Goal: Task Accomplishment & Management: Manage account settings

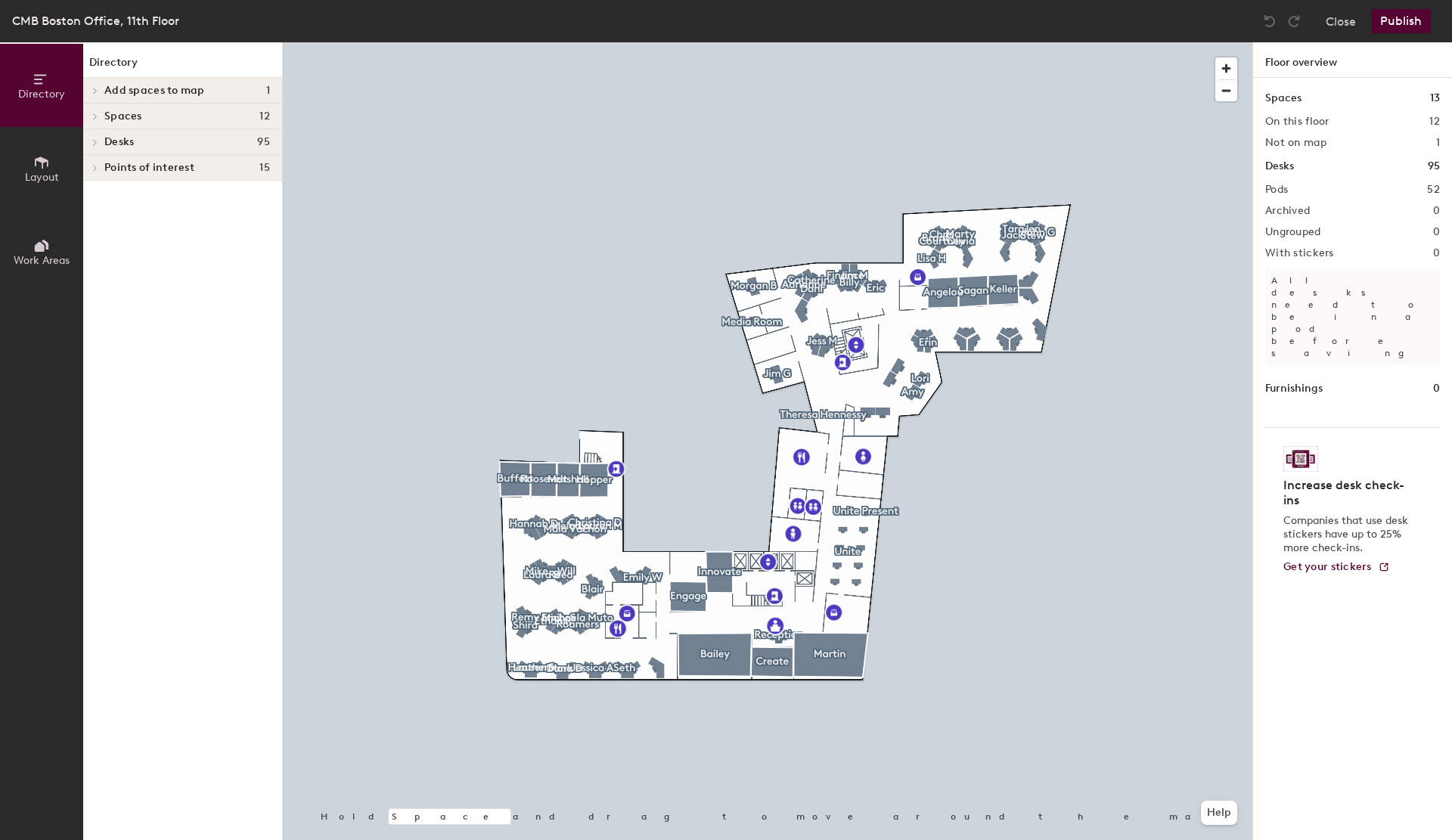
click at [606, 42] on div at bounding box center [767, 42] width 970 height 0
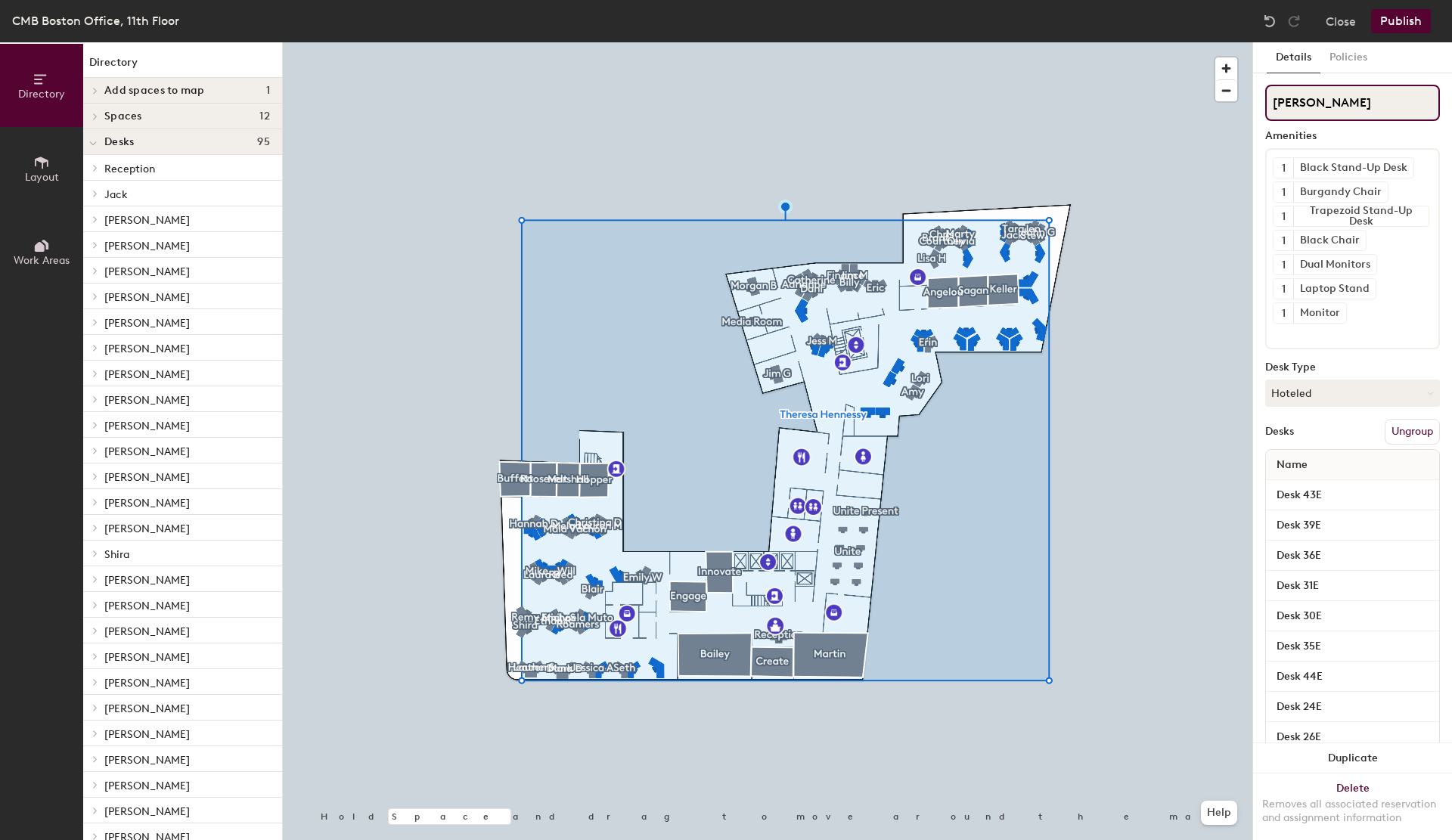
click at [1338, 103] on input "Theresa Hennessy" at bounding box center [1353, 103] width 175 height 36
click at [1335, 103] on input "Theresa Hennessy" at bounding box center [1353, 103] width 175 height 36
type input "Roamers"
click at [1409, 27] on button "Publish" at bounding box center [1401, 21] width 60 height 24
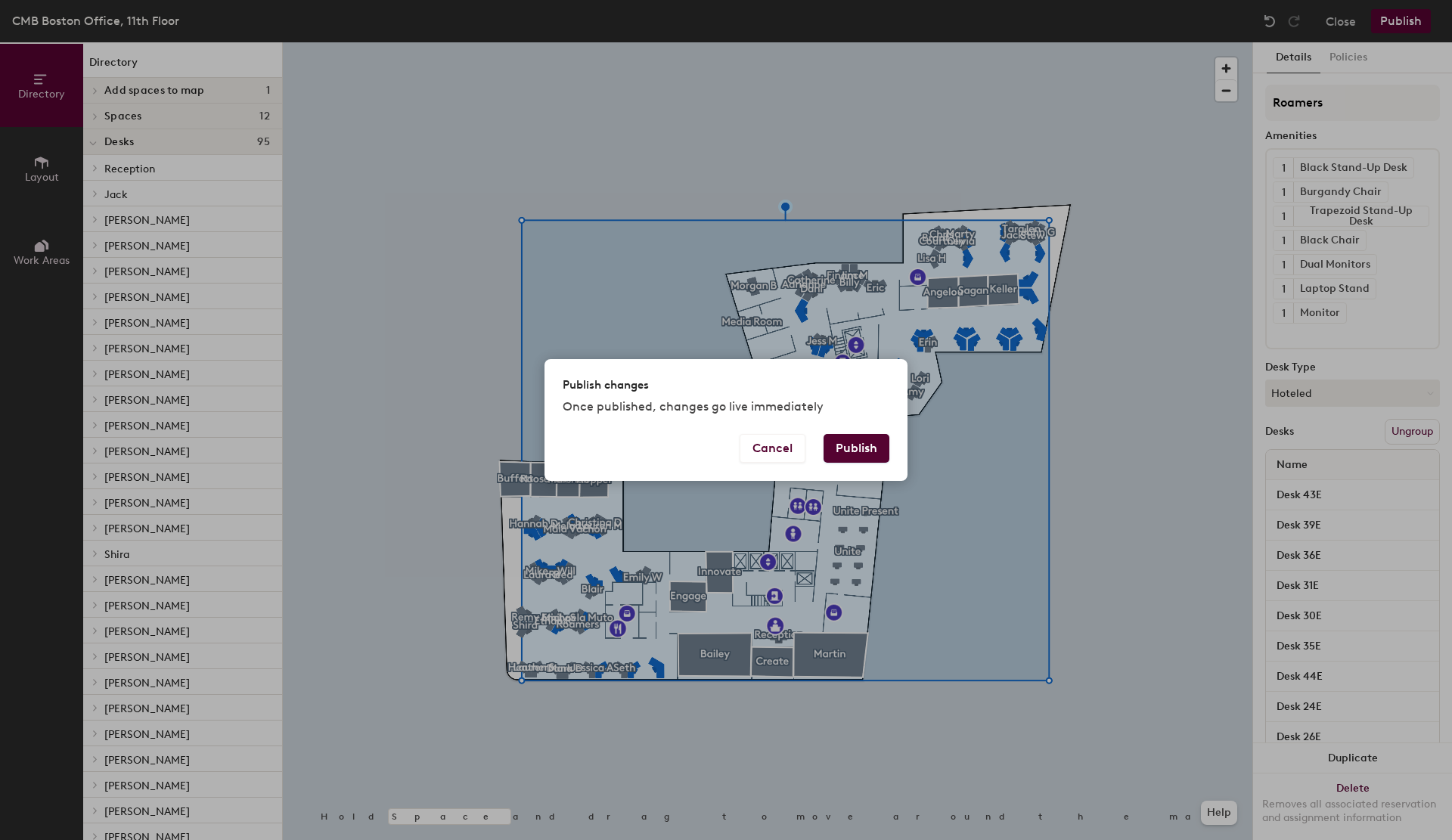
click at [868, 455] on button "Publish" at bounding box center [856, 448] width 66 height 29
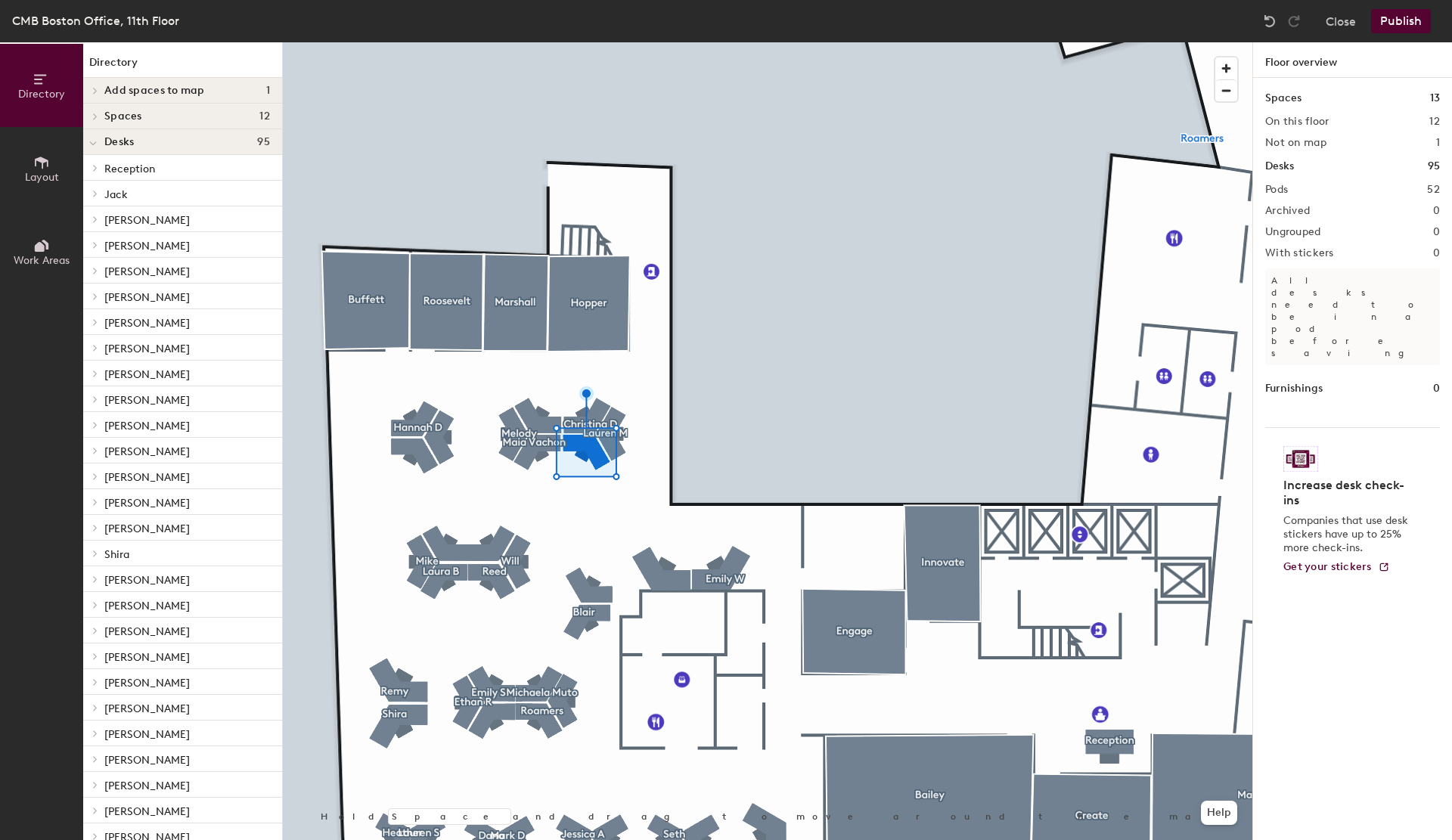
click at [547, 42] on div at bounding box center [767, 42] width 970 height 0
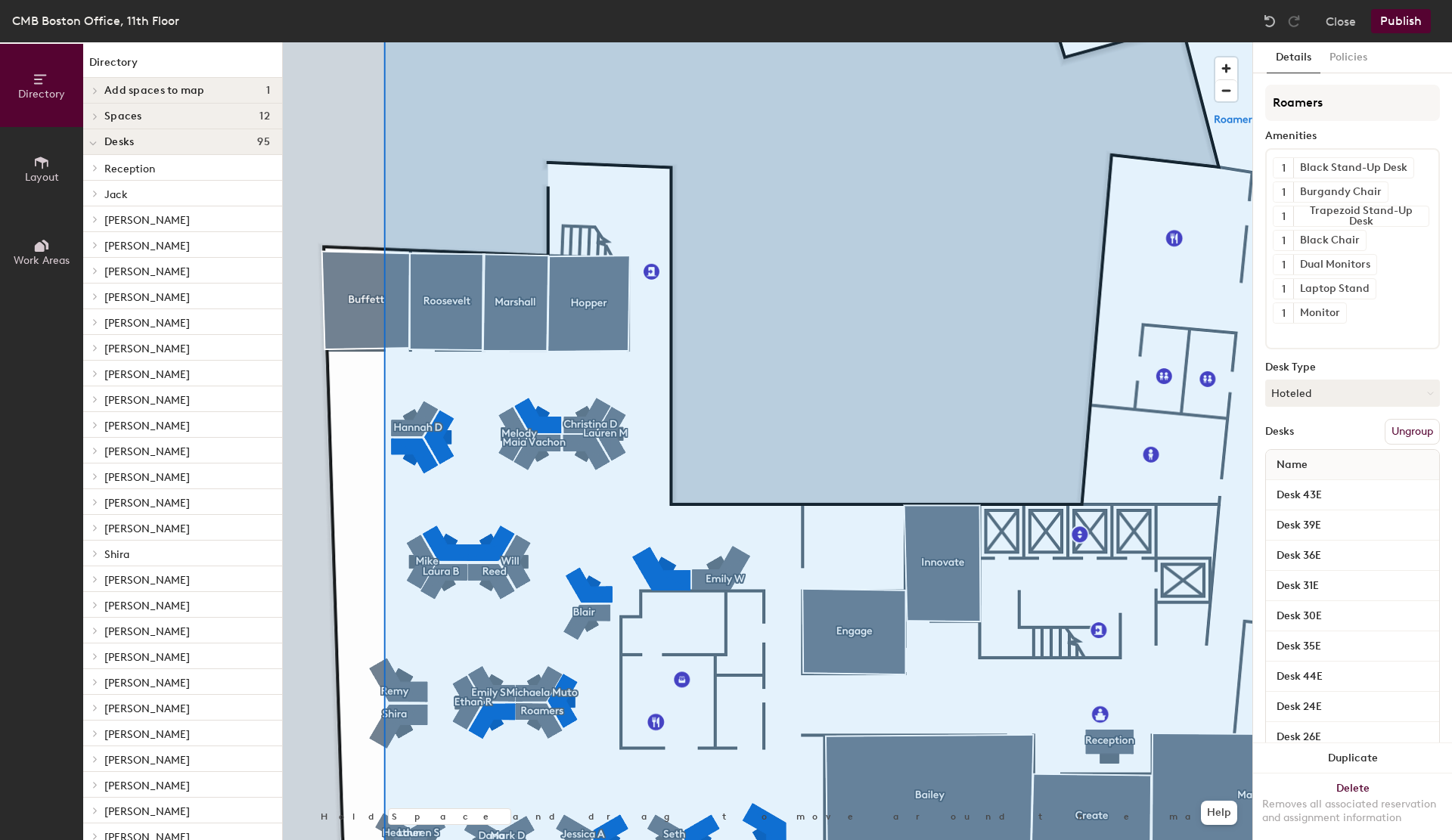
click at [1390, 18] on button "Publish" at bounding box center [1401, 21] width 60 height 24
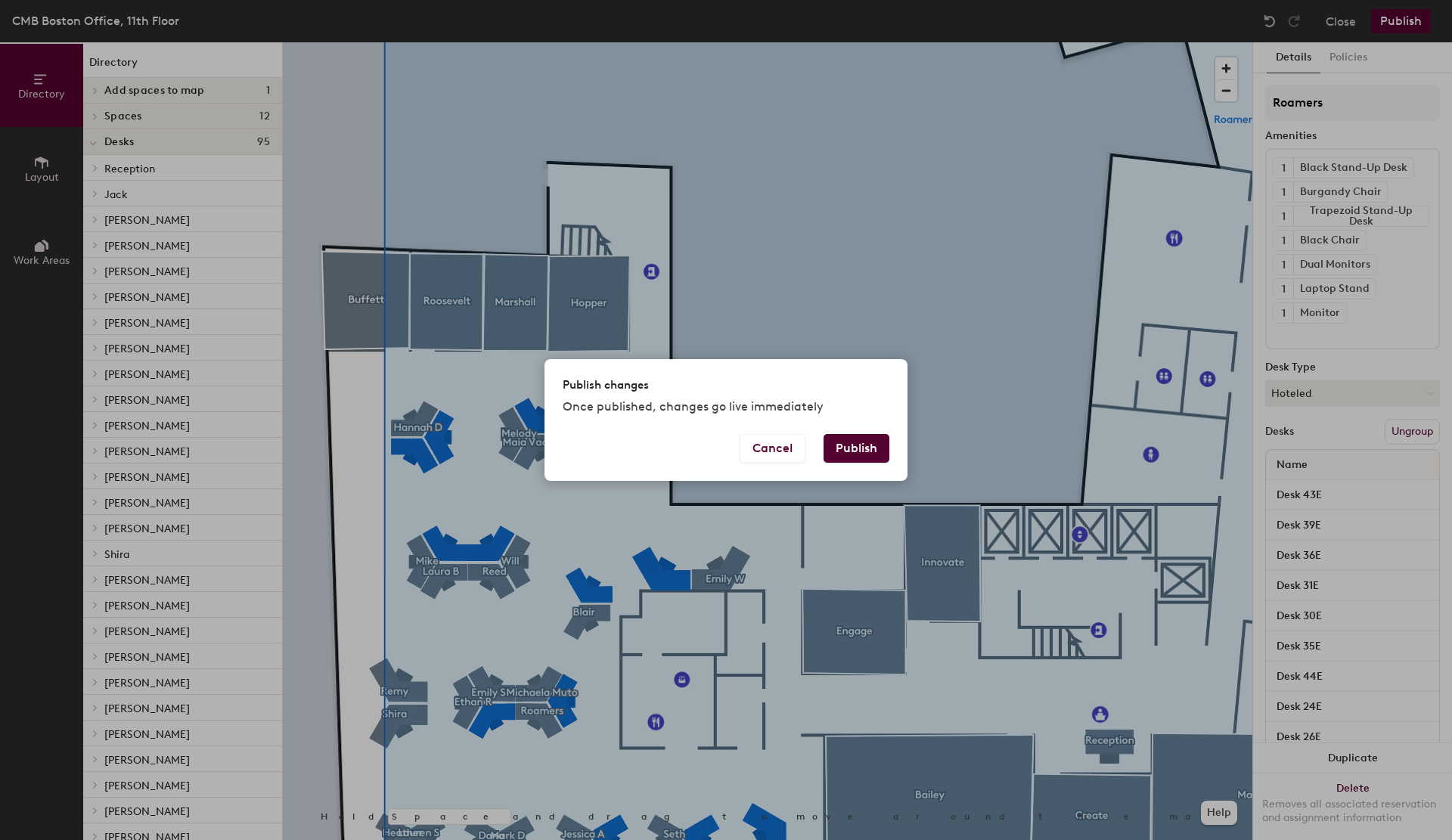
click at [847, 451] on button "Publish" at bounding box center [856, 448] width 66 height 29
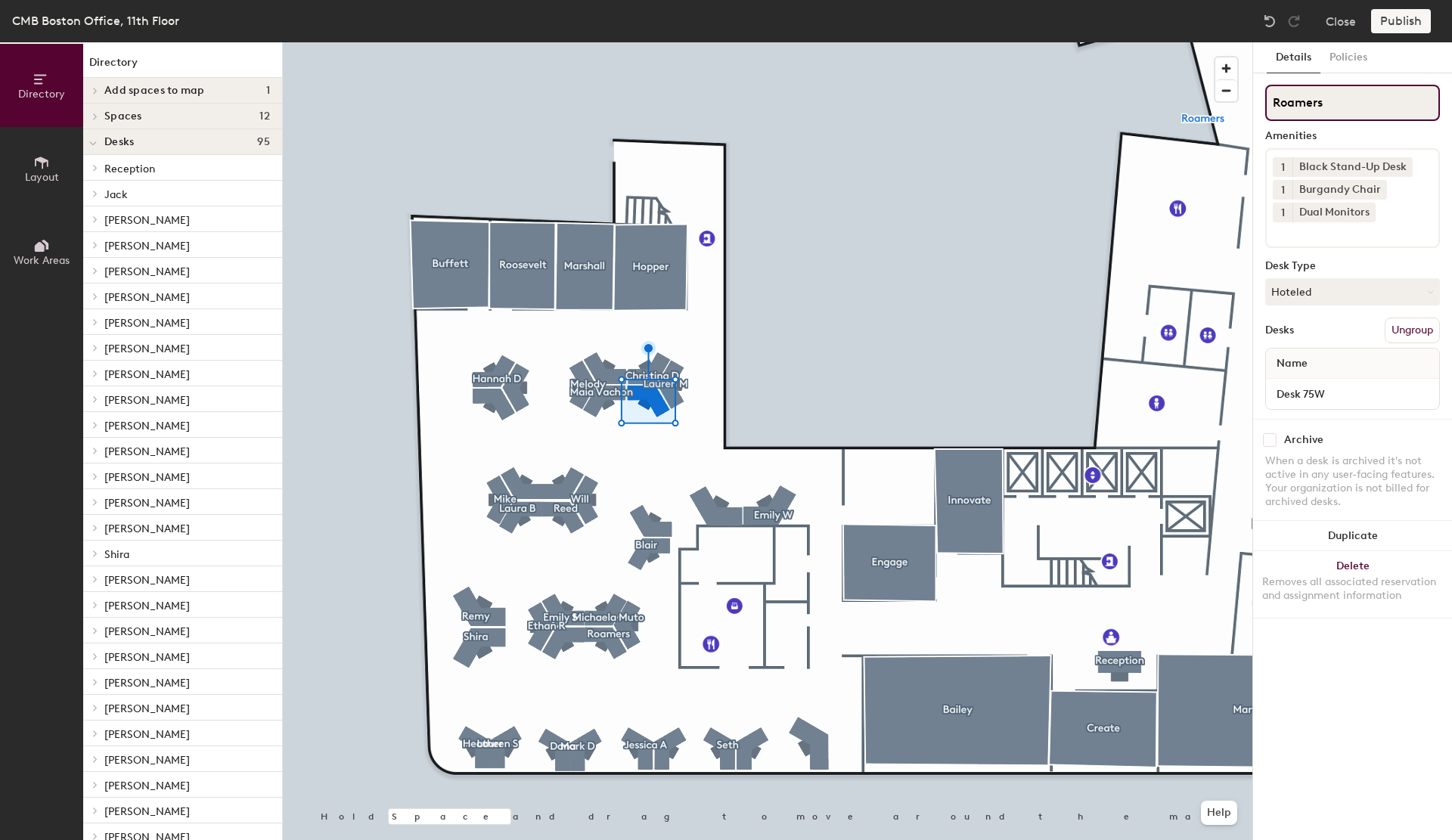
click at [1167, 104] on div "Directory Layout Work Areas Directory Add spaces to map 1 Space B Spaces 12 Ang…" at bounding box center [726, 441] width 1452 height 798
click at [1338, 103] on input "Theresa Hennesey" at bounding box center [1353, 103] width 175 height 36
paste input "HERESA HENNESSEY"
drag, startPoint x: 1397, startPoint y: 100, endPoint x: 1279, endPoint y: 103, distance: 118.0
click at [1279, 103] on input "THERESA HENNESSEY" at bounding box center [1353, 103] width 175 height 36
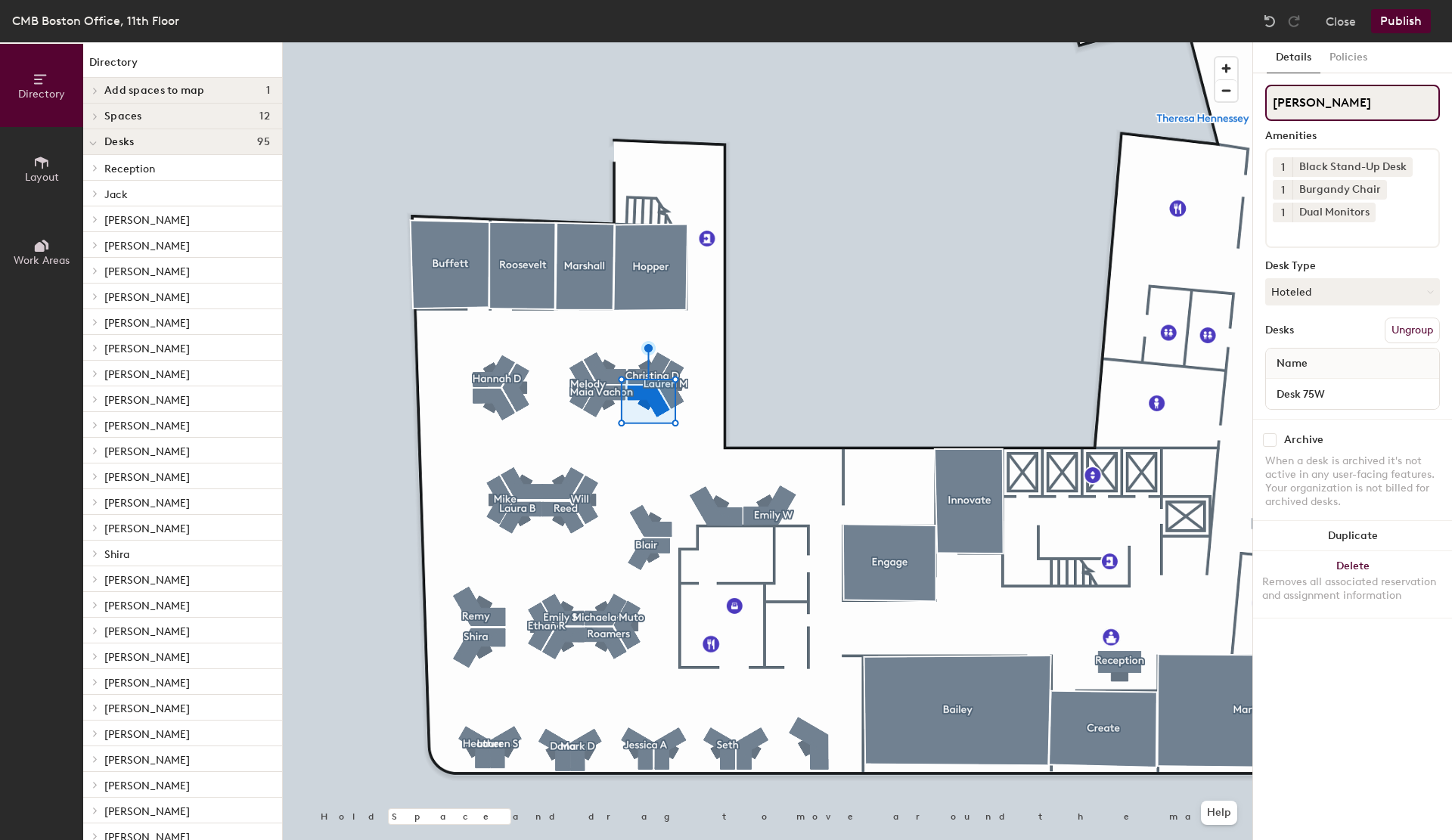
type input "[PERSON_NAME]"
click at [1407, 21] on button "Publish" at bounding box center [1401, 21] width 60 height 24
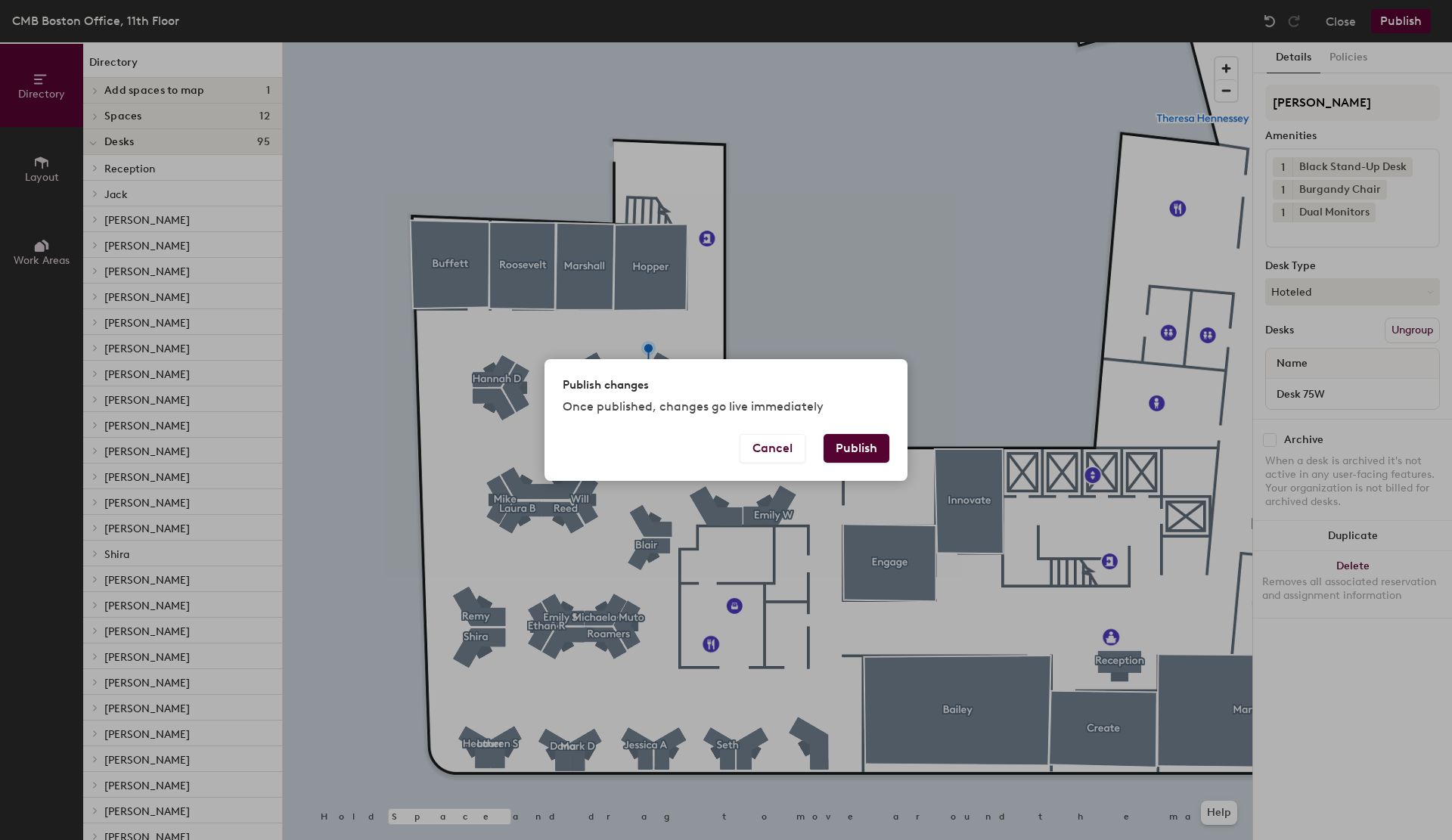
click at [863, 452] on button "Publish" at bounding box center [856, 448] width 66 height 29
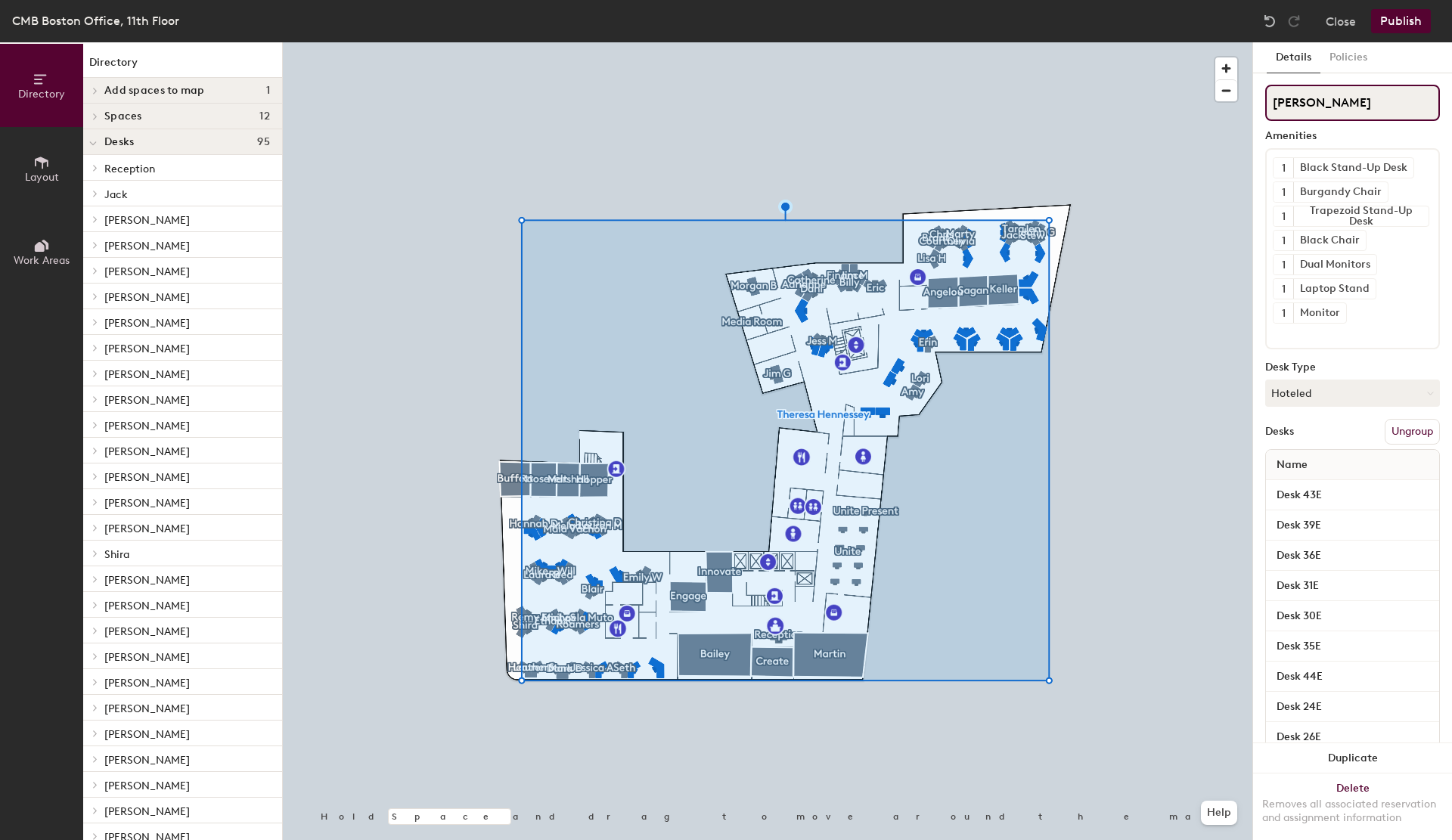
click at [1326, 105] on input "[PERSON_NAME]" at bounding box center [1353, 103] width 175 height 36
type input "Roamers"
click at [1407, 23] on button "Publish" at bounding box center [1401, 21] width 60 height 24
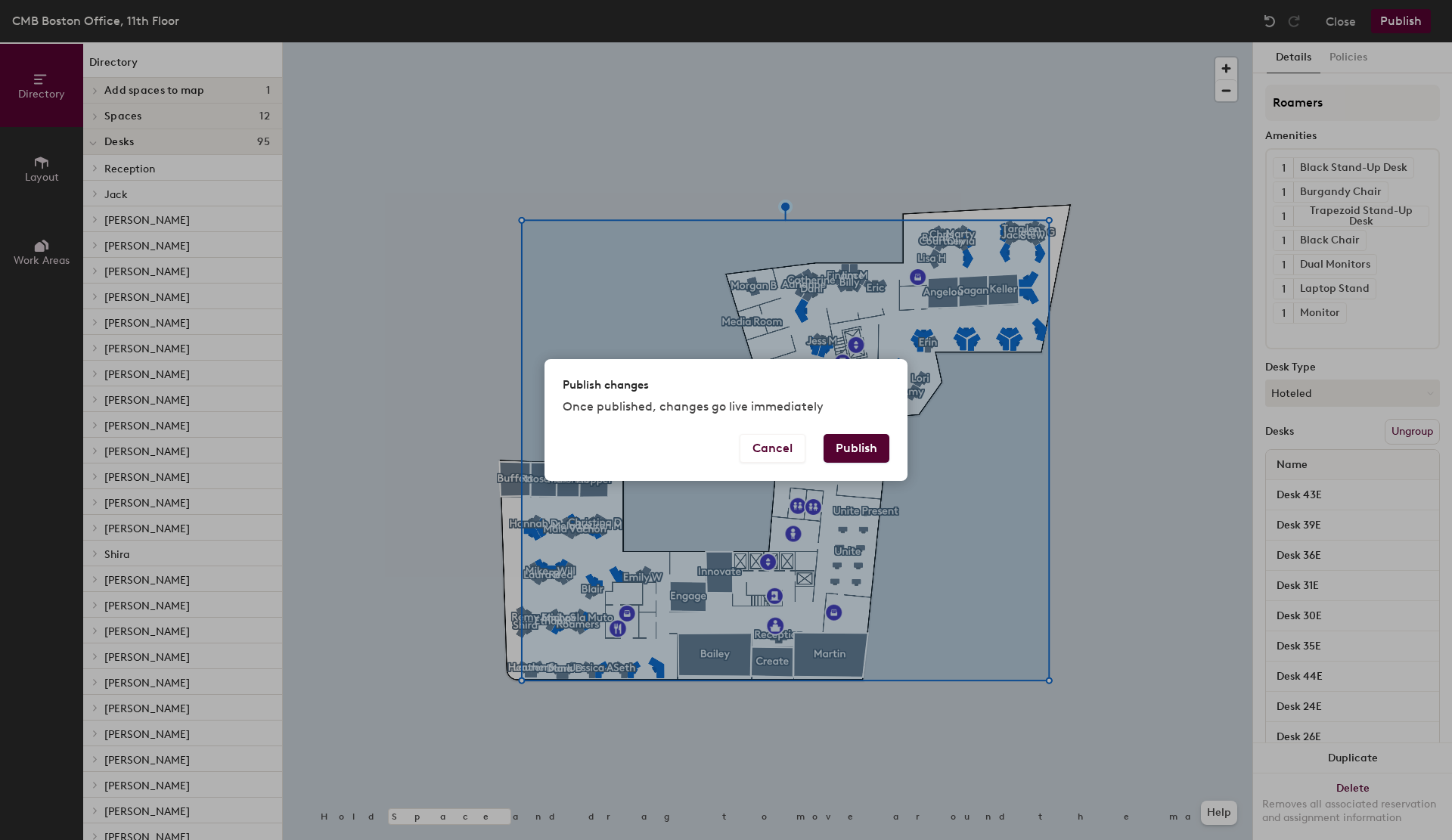
click at [832, 452] on button "Publish" at bounding box center [856, 448] width 66 height 29
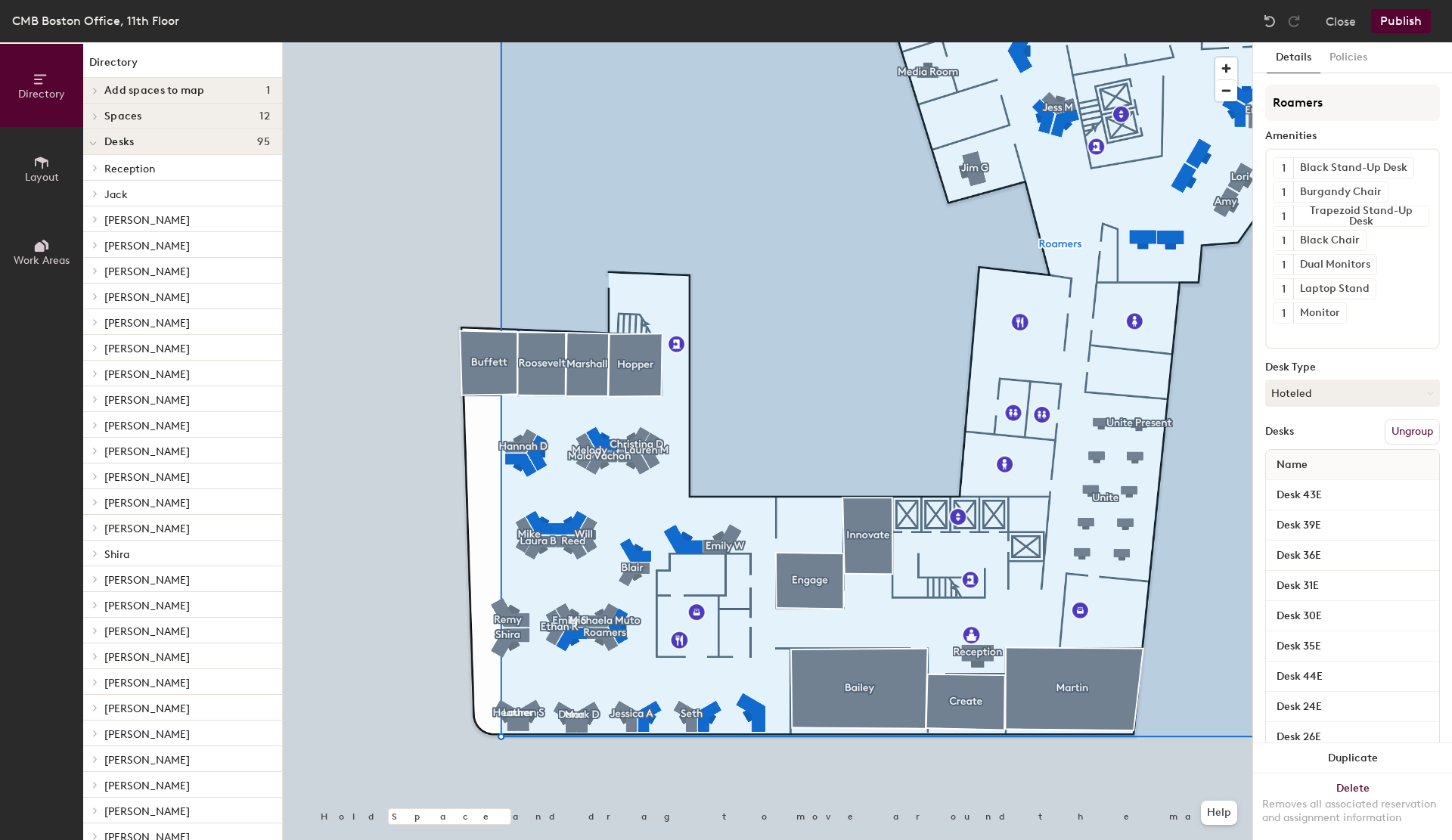
click at [1358, 29] on div "Close Publish" at bounding box center [1349, 21] width 182 height 24
click at [1350, 23] on button "Close" at bounding box center [1341, 21] width 30 height 24
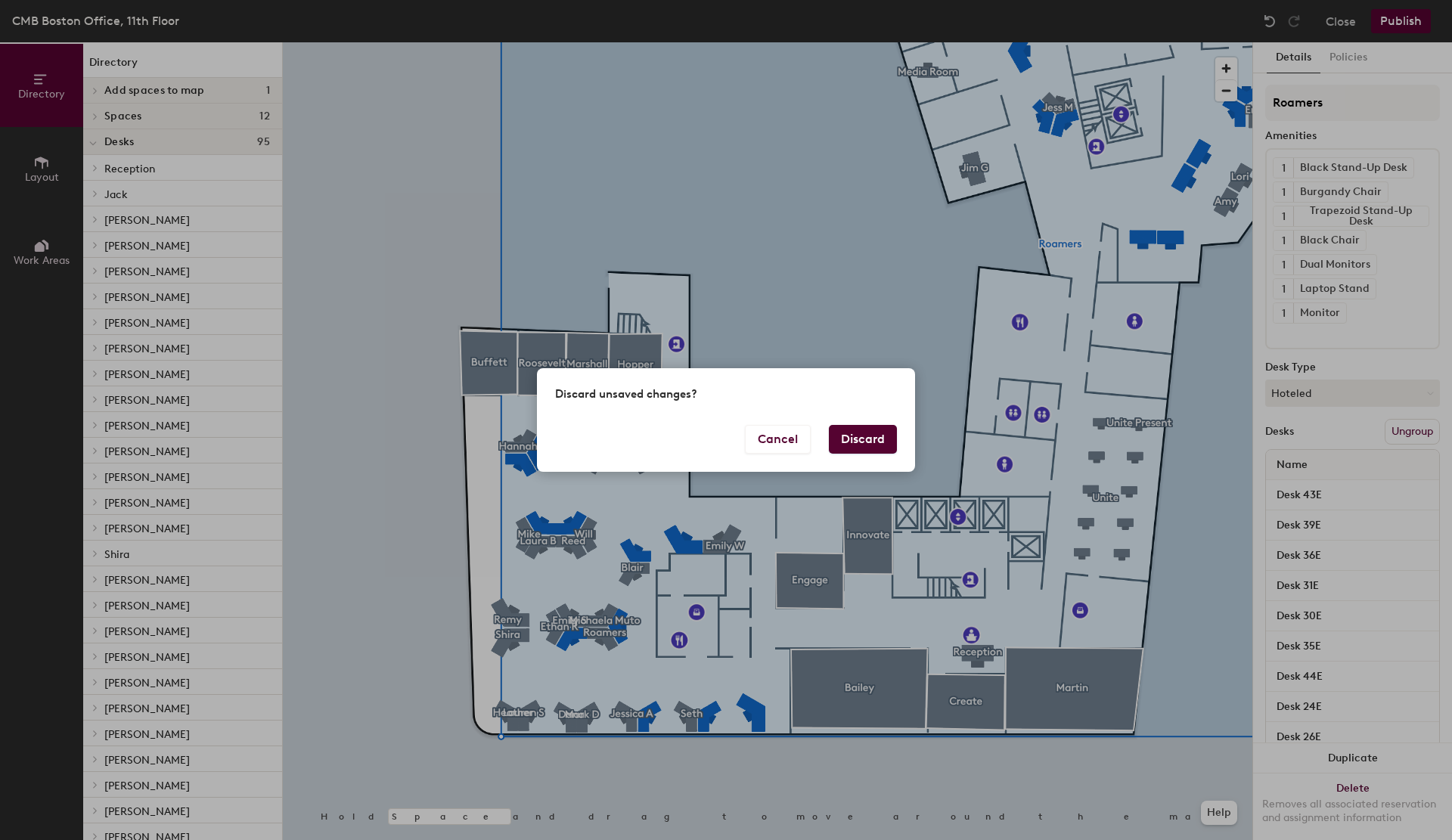
click at [873, 425] on button "Discard" at bounding box center [863, 439] width 68 height 29
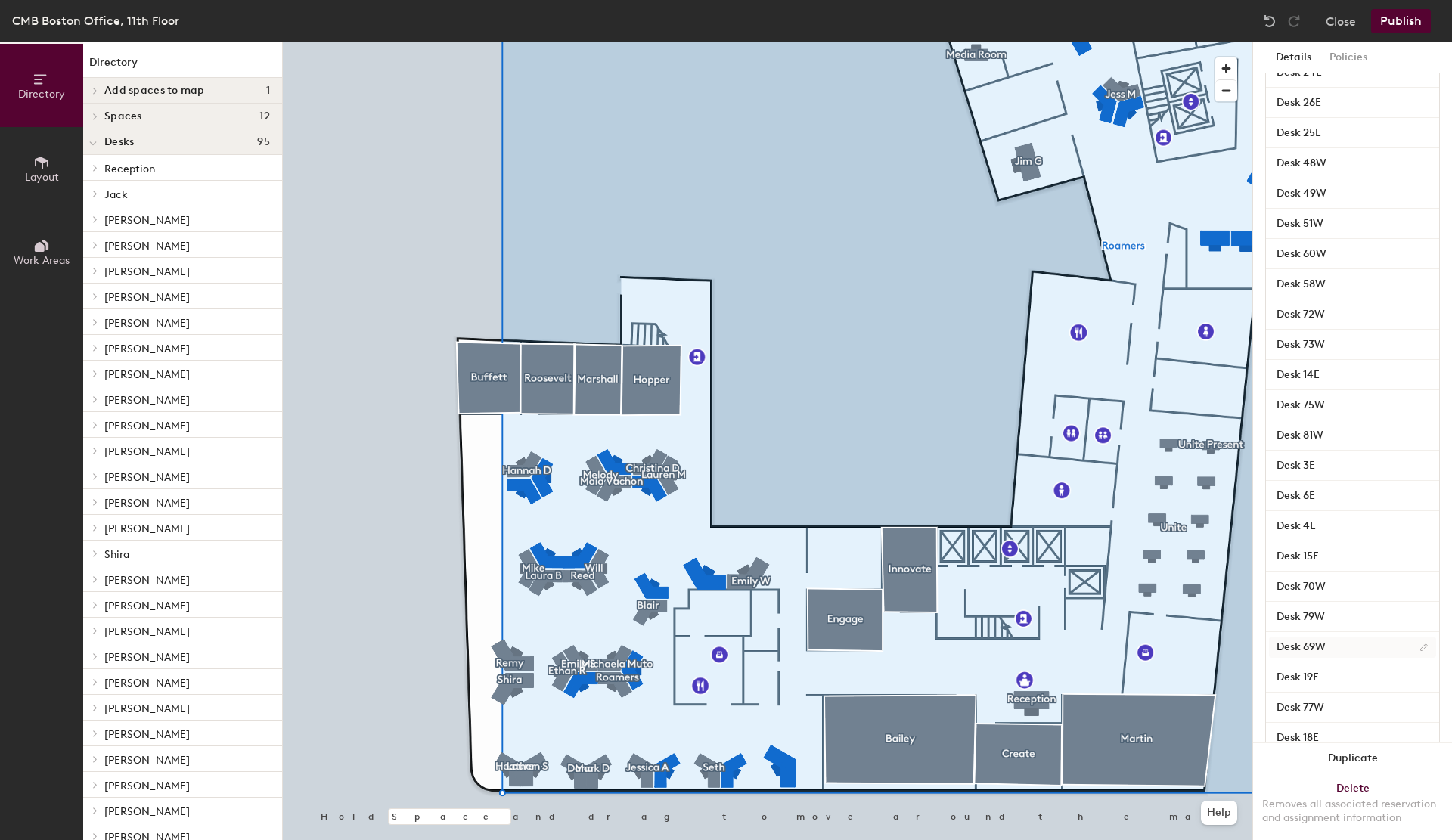
scroll to position [559, 0]
click at [1338, 24] on button "Close" at bounding box center [1341, 21] width 30 height 24
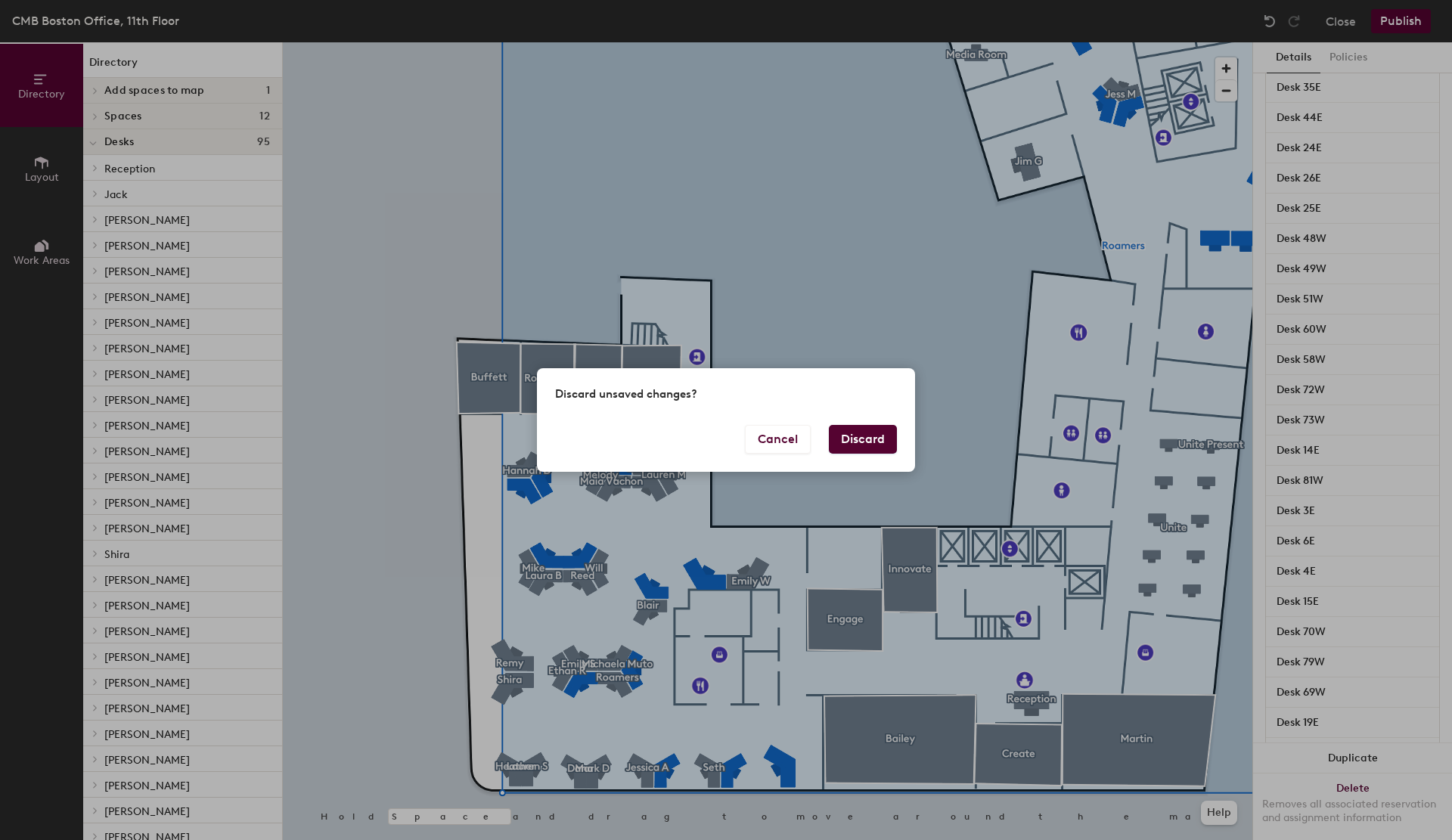
click at [839, 440] on button "Discard" at bounding box center [863, 439] width 68 height 29
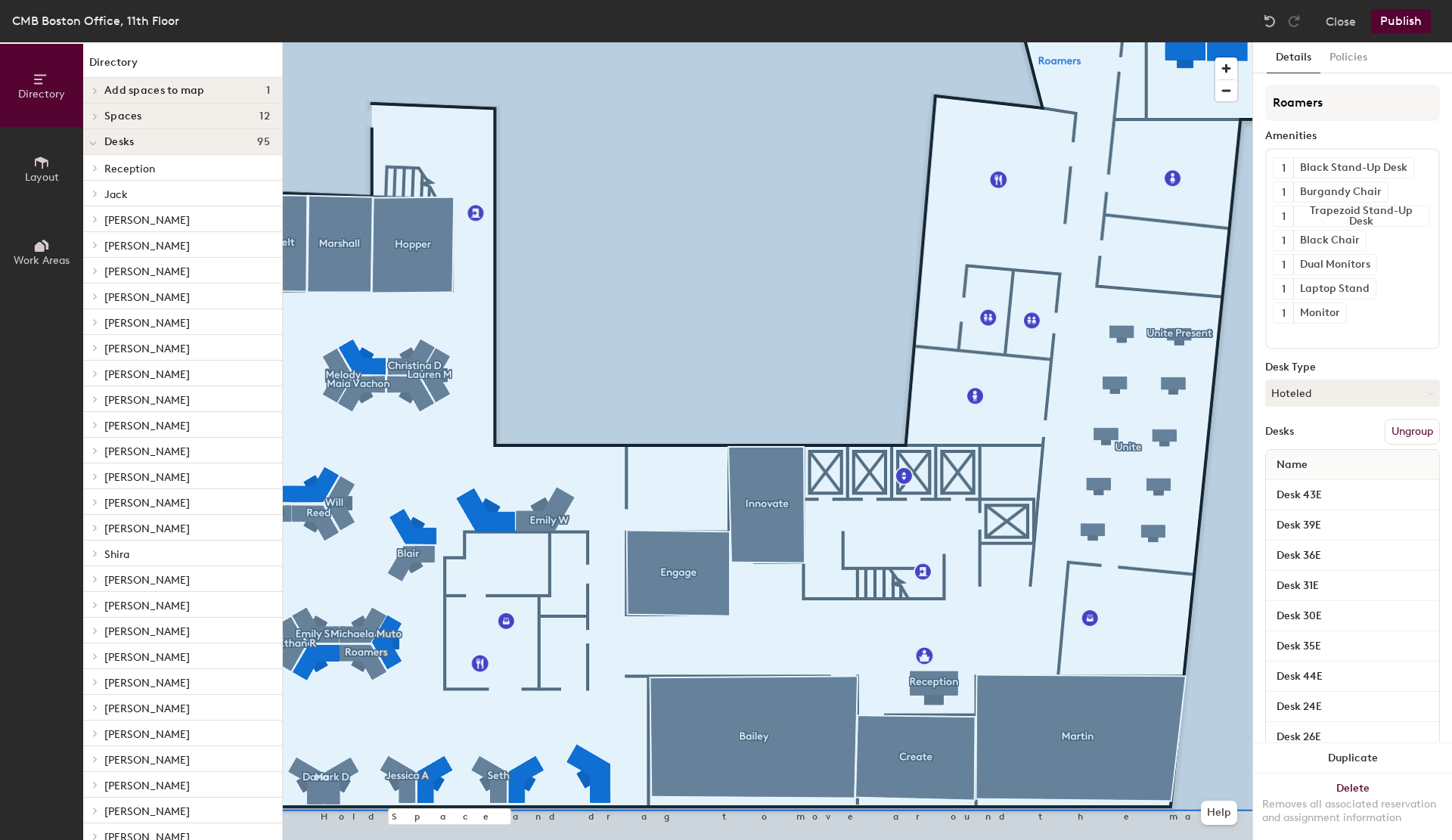
click at [1405, 433] on button "Ungroup" at bounding box center [1413, 432] width 55 height 26
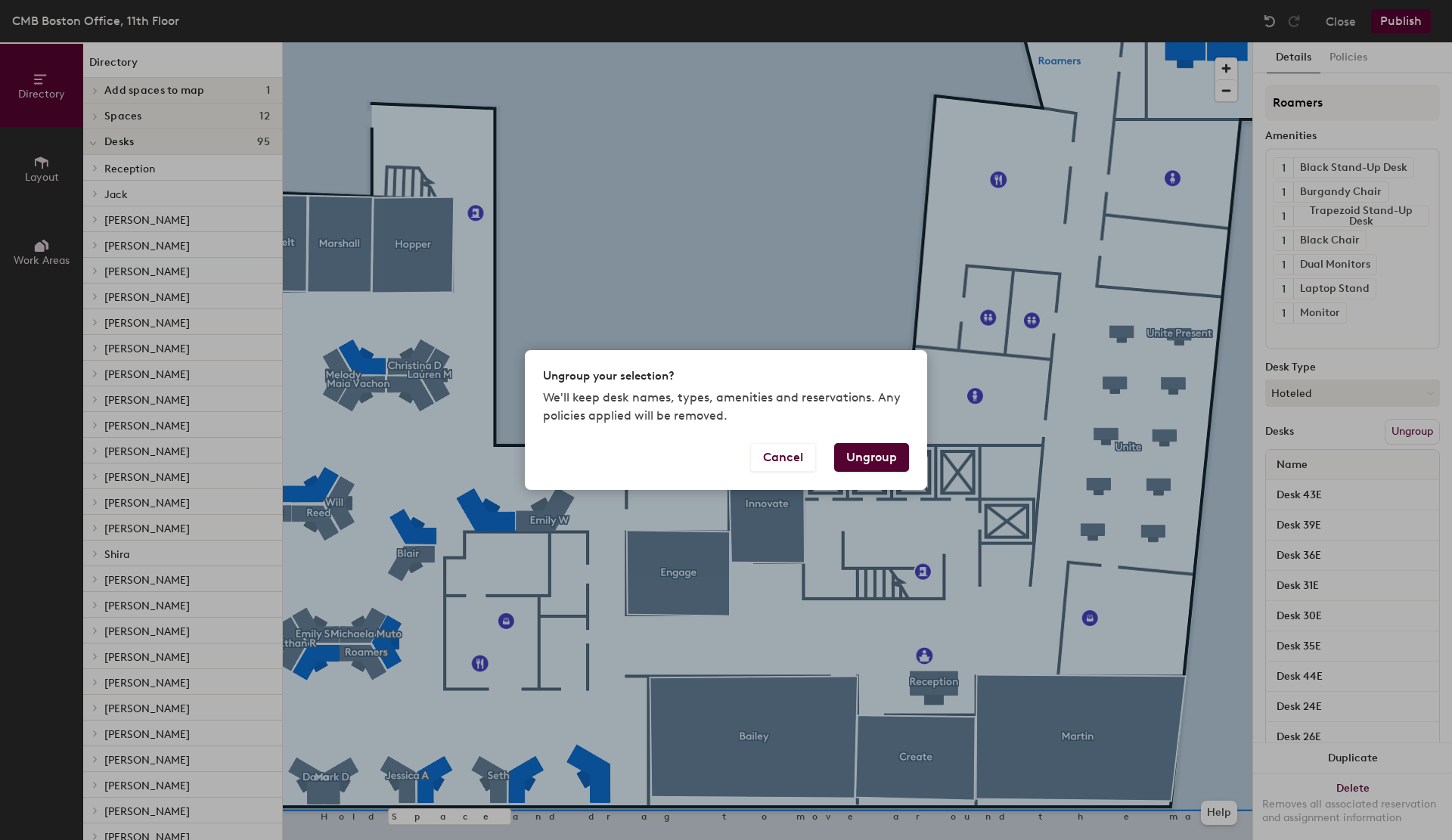
click at [894, 460] on button "Ungroup" at bounding box center [871, 457] width 75 height 29
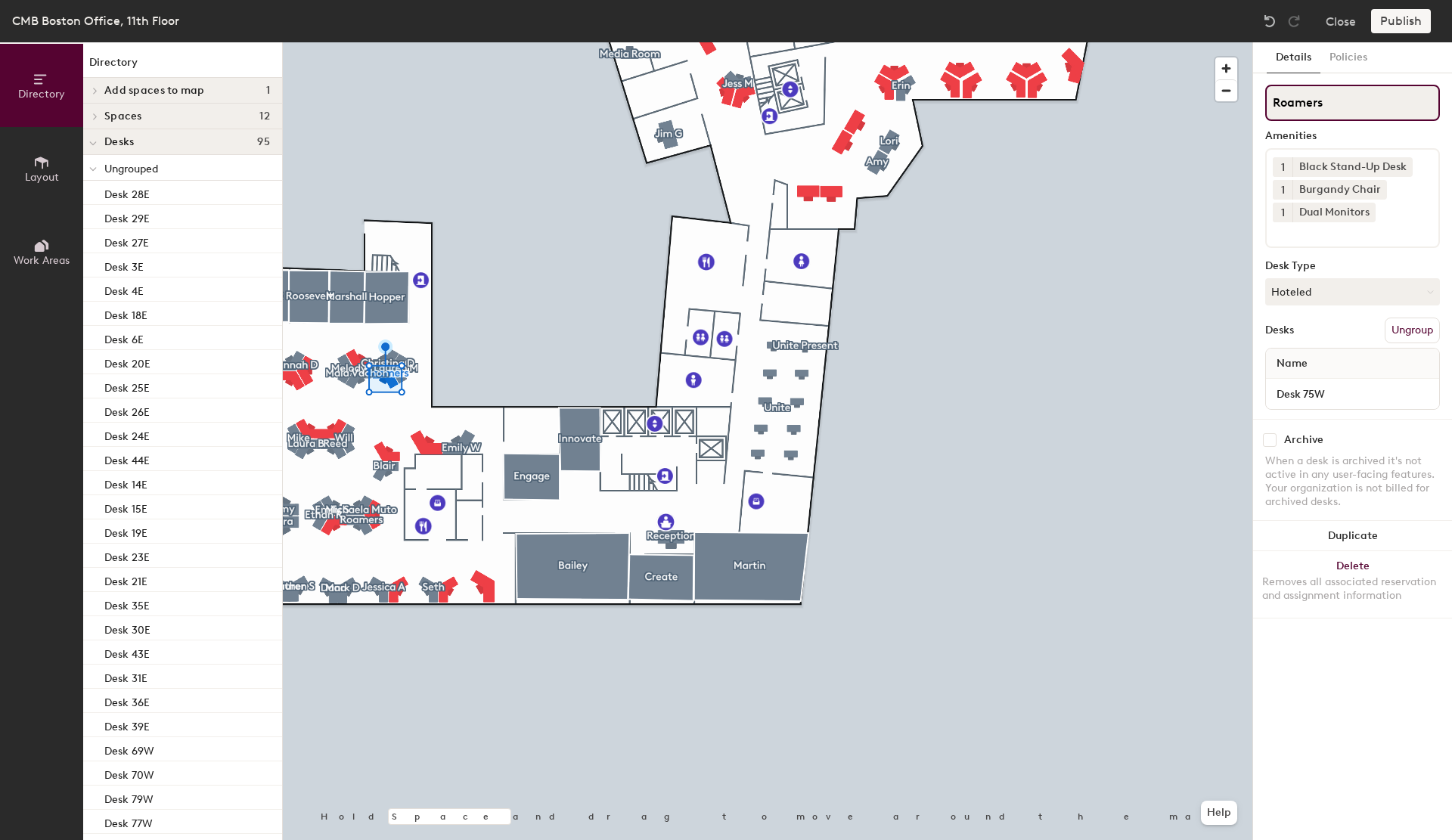
click at [1169, 104] on div "Directory Layout Work Areas Directory Add spaces to map 1 Space B Spaces 12 Ang…" at bounding box center [726, 441] width 1452 height 798
click at [1013, 75] on div "Directory Layout Work Areas Directory Add spaces to map 1 Space B Spaces 12 Ang…" at bounding box center [726, 441] width 1452 height 798
type input "[PERSON_NAME]"
click at [1401, 323] on button "Ungroup" at bounding box center [1413, 330] width 55 height 26
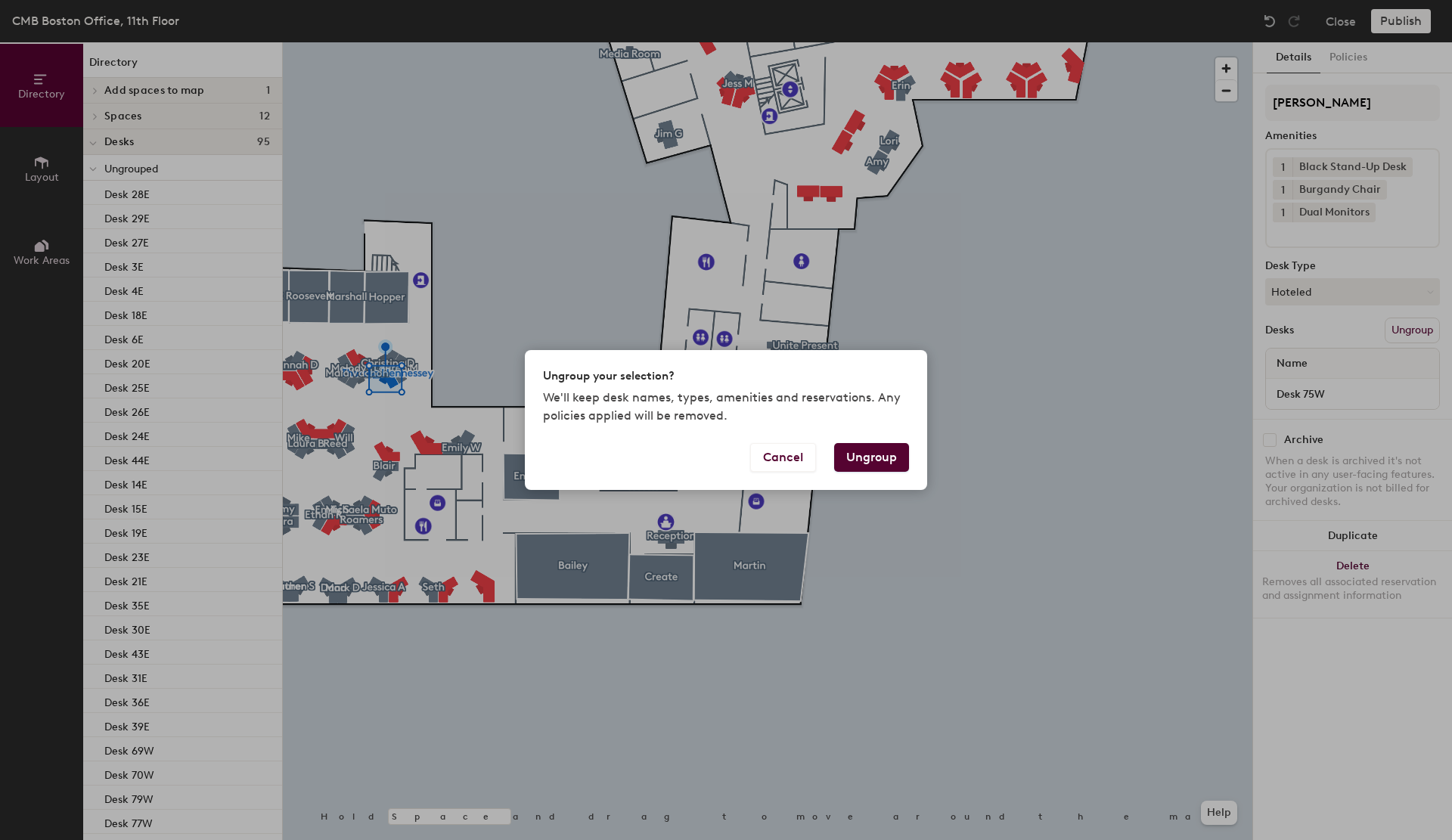
click at [886, 466] on button "Ungroup" at bounding box center [871, 457] width 75 height 29
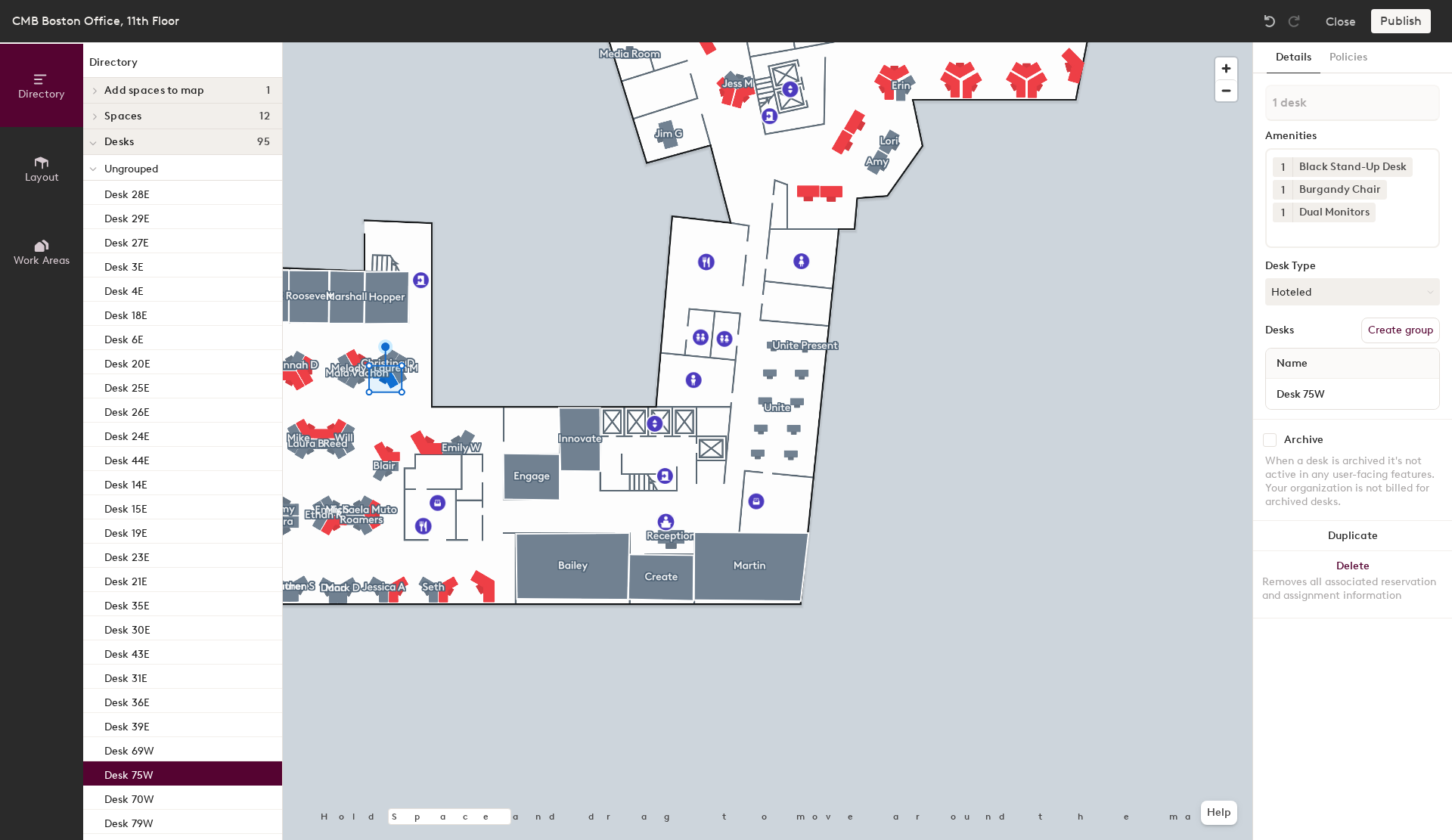
click at [1393, 321] on button "Create group" at bounding box center [1401, 330] width 79 height 26
click at [1201, 80] on div "Directory Layout Work Areas Directory Add spaces to map 1 Space B Spaces 12 Ang…" at bounding box center [726, 441] width 1452 height 798
type input "[PERSON_NAME]"
click at [1340, 325] on div "Desks Ungroup" at bounding box center [1353, 330] width 175 height 26
click at [1332, 295] on button "Hoteled" at bounding box center [1353, 291] width 175 height 27
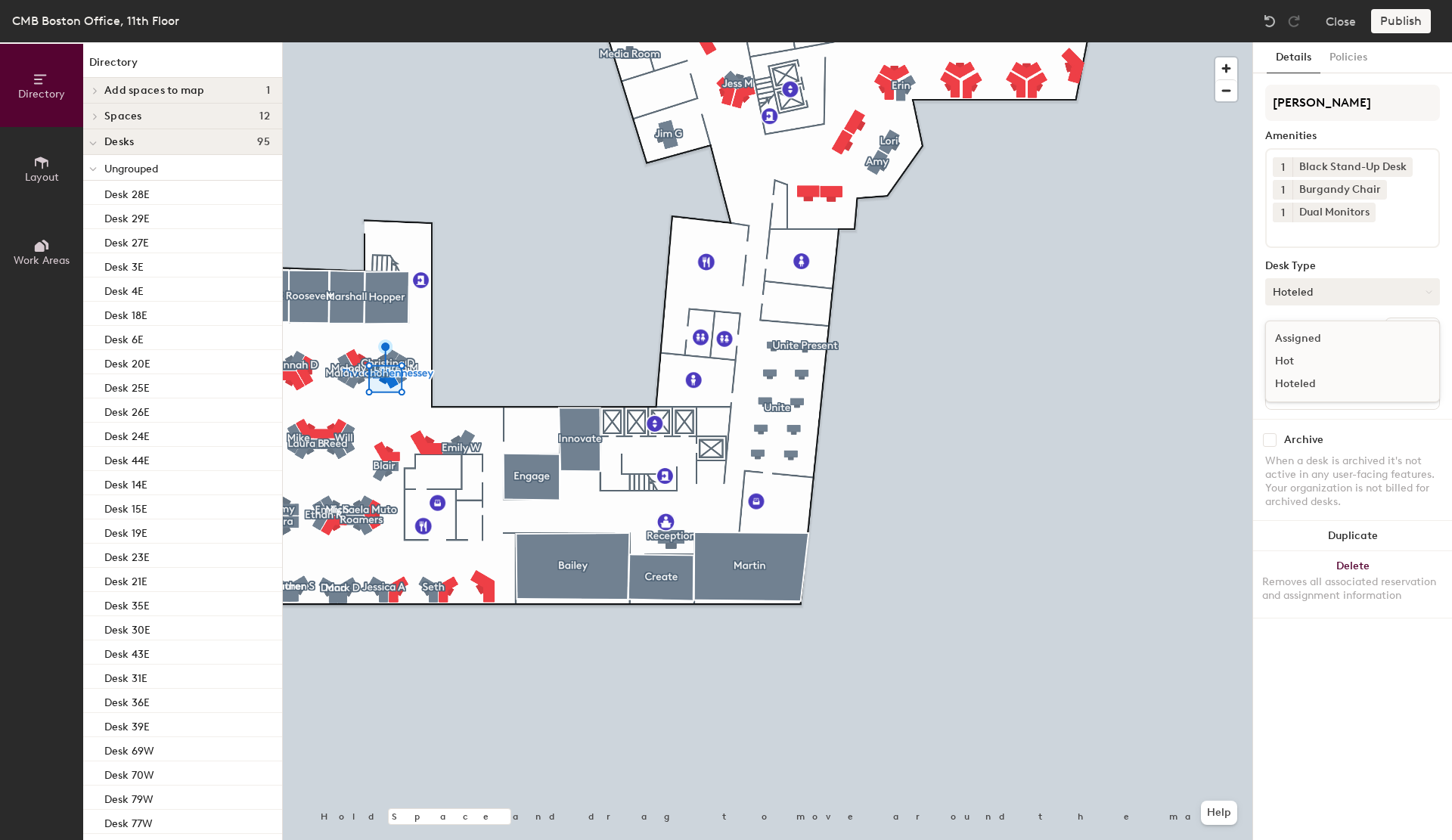
click at [1332, 295] on button "Hoteled" at bounding box center [1353, 291] width 175 height 27
click at [1323, 326] on div "Desks Ungroup" at bounding box center [1353, 330] width 175 height 26
click at [1404, 10] on div "Publish" at bounding box center [1405, 21] width 68 height 24
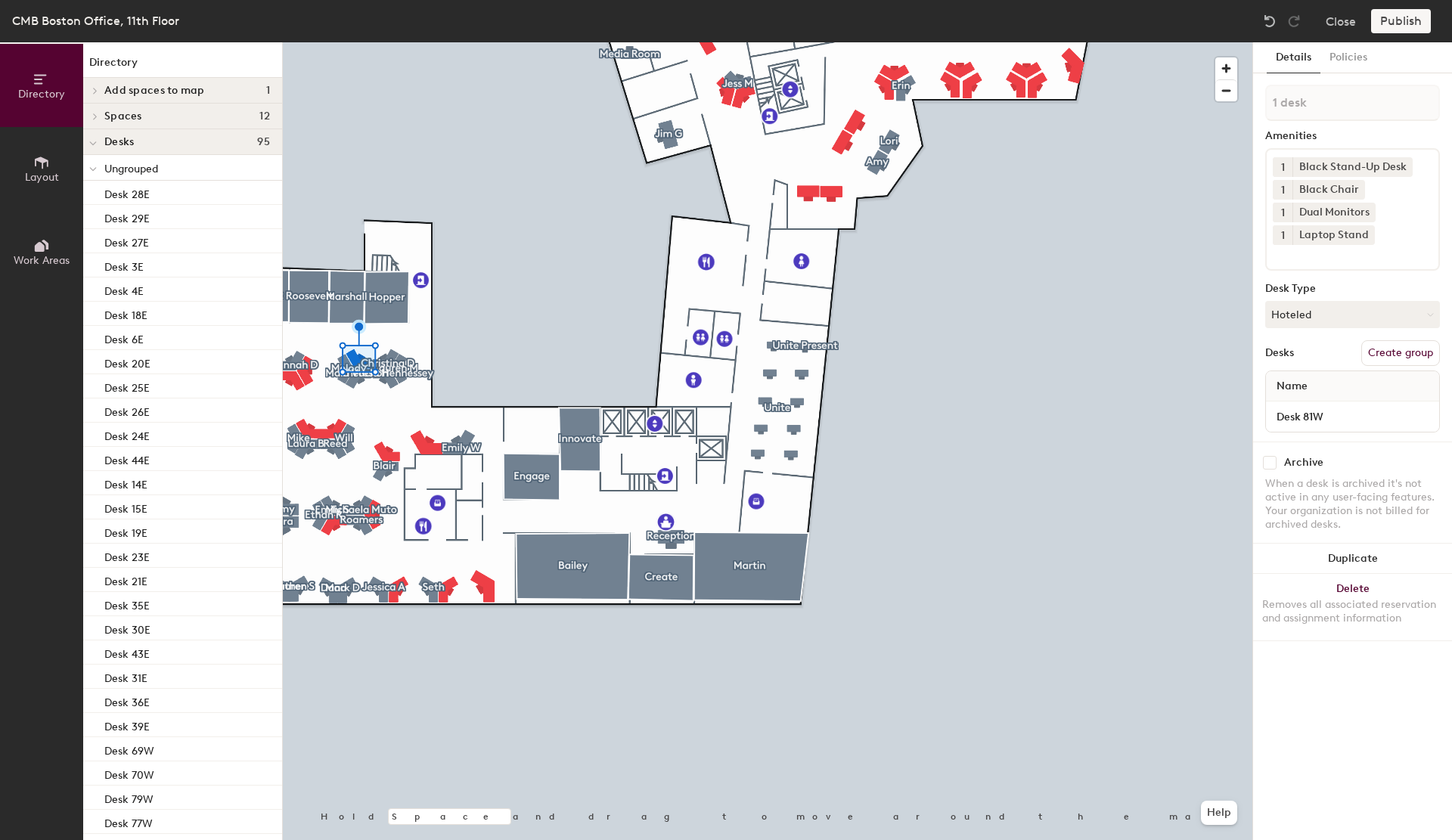
click at [1321, 21] on div "Close Publish" at bounding box center [1349, 21] width 182 height 24
click at [1325, 21] on div "Close Publish" at bounding box center [1349, 21] width 182 height 24
click at [1330, 21] on button "Close" at bounding box center [1341, 21] width 30 height 24
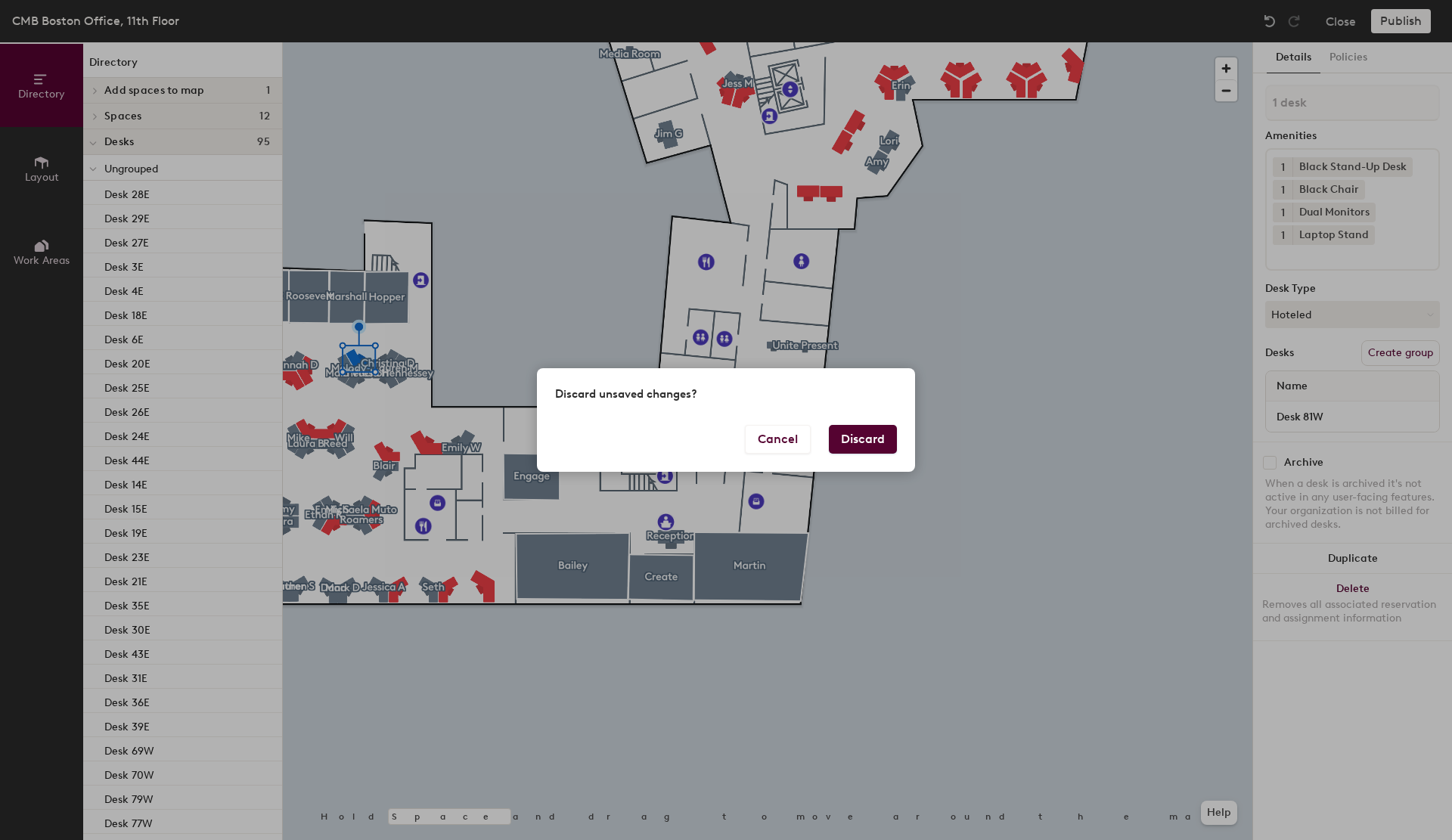
click at [869, 438] on button "Discard" at bounding box center [863, 439] width 68 height 29
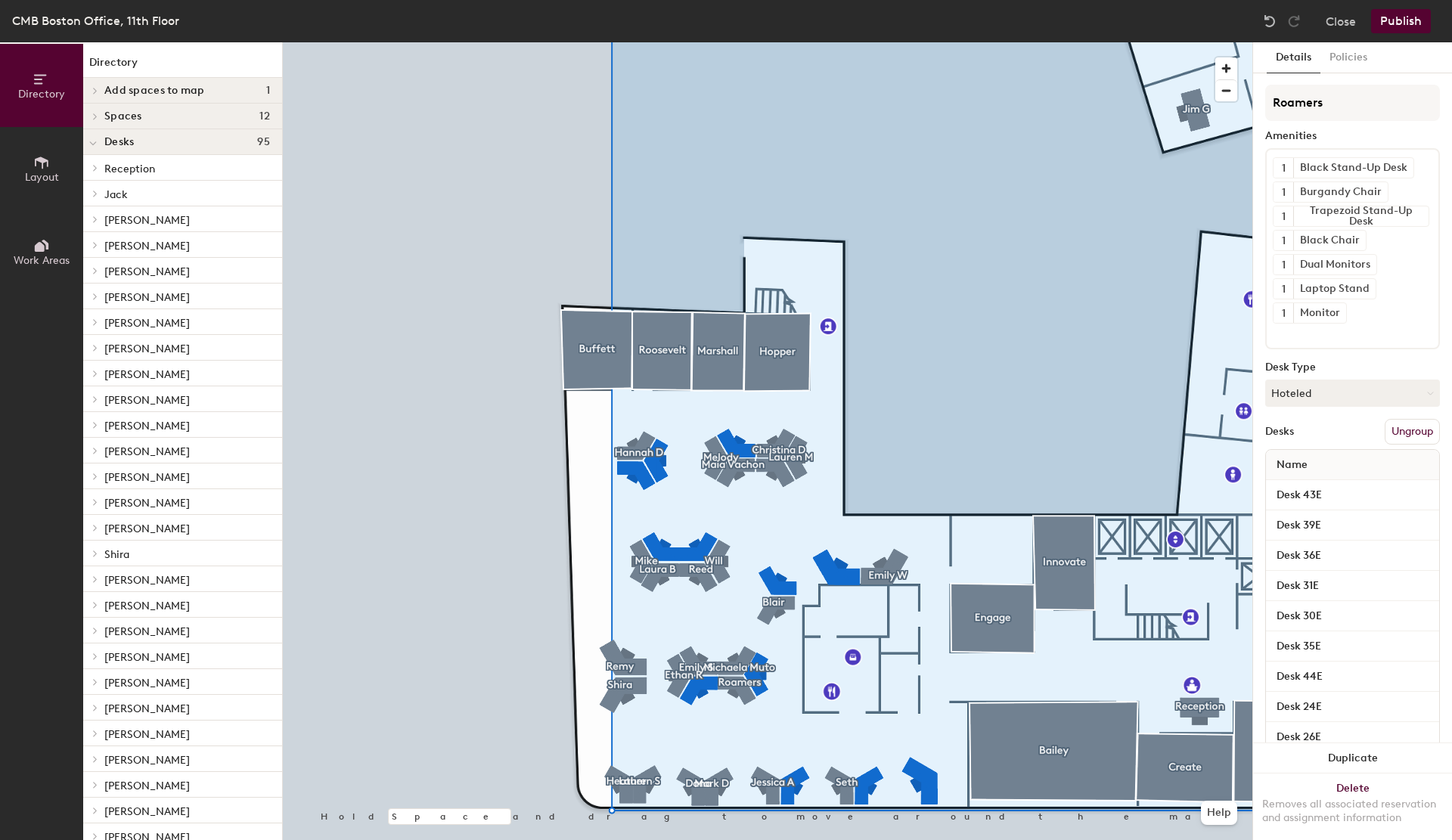
click at [1398, 23] on button "Publish" at bounding box center [1401, 21] width 60 height 24
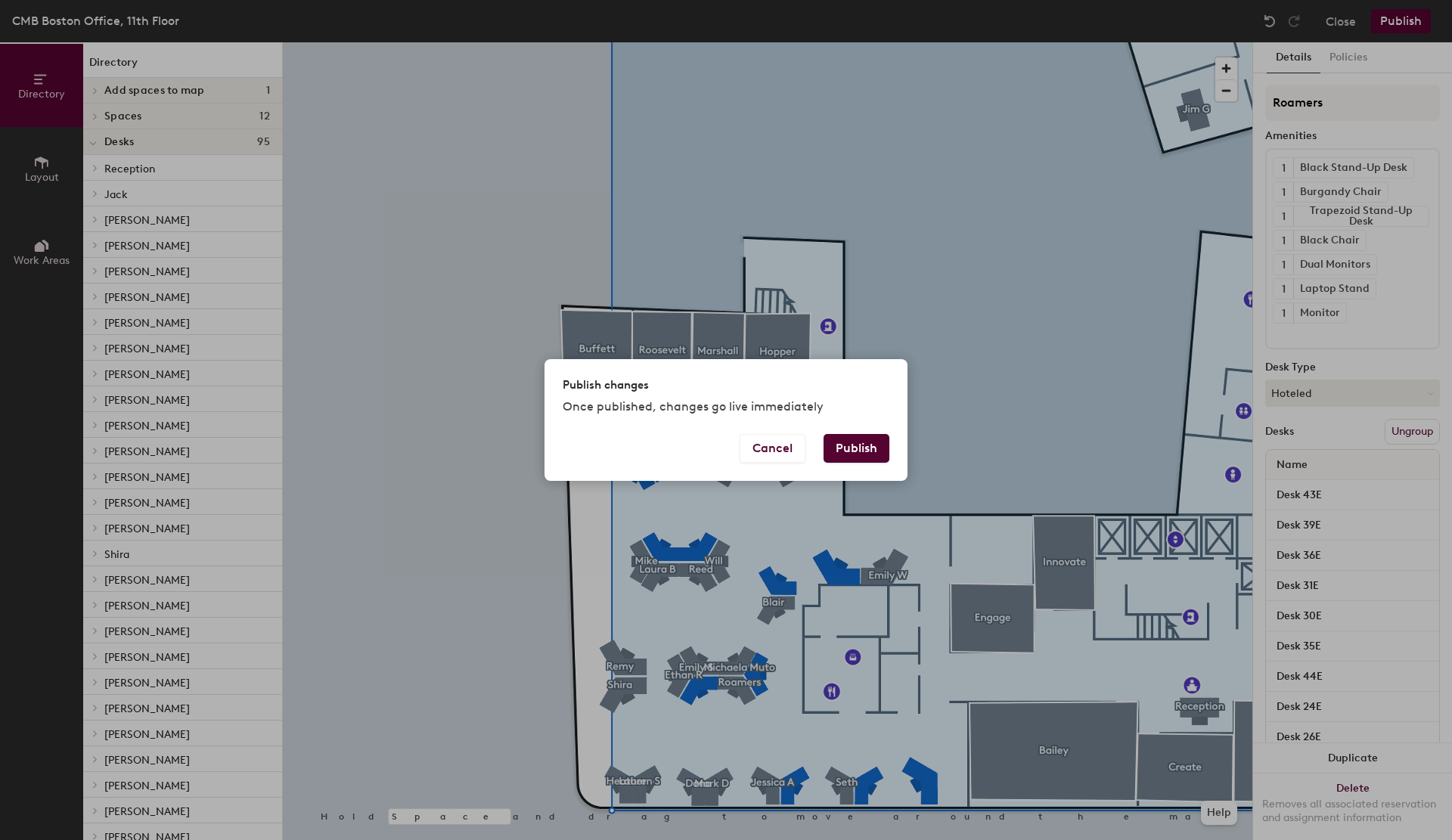
click at [863, 447] on button "Publish" at bounding box center [856, 448] width 66 height 29
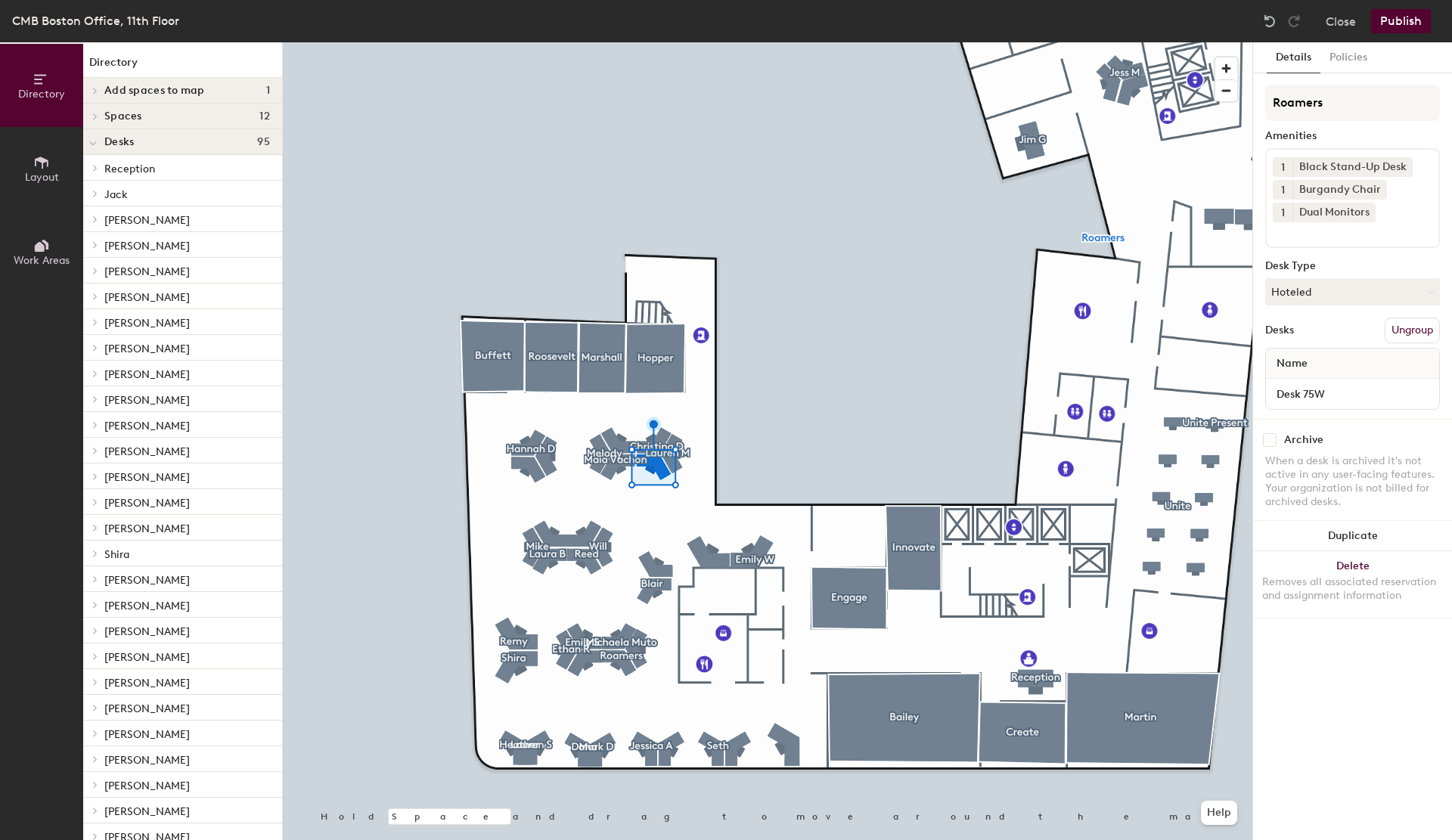
click at [1433, 323] on button "Ungroup" at bounding box center [1413, 330] width 55 height 26
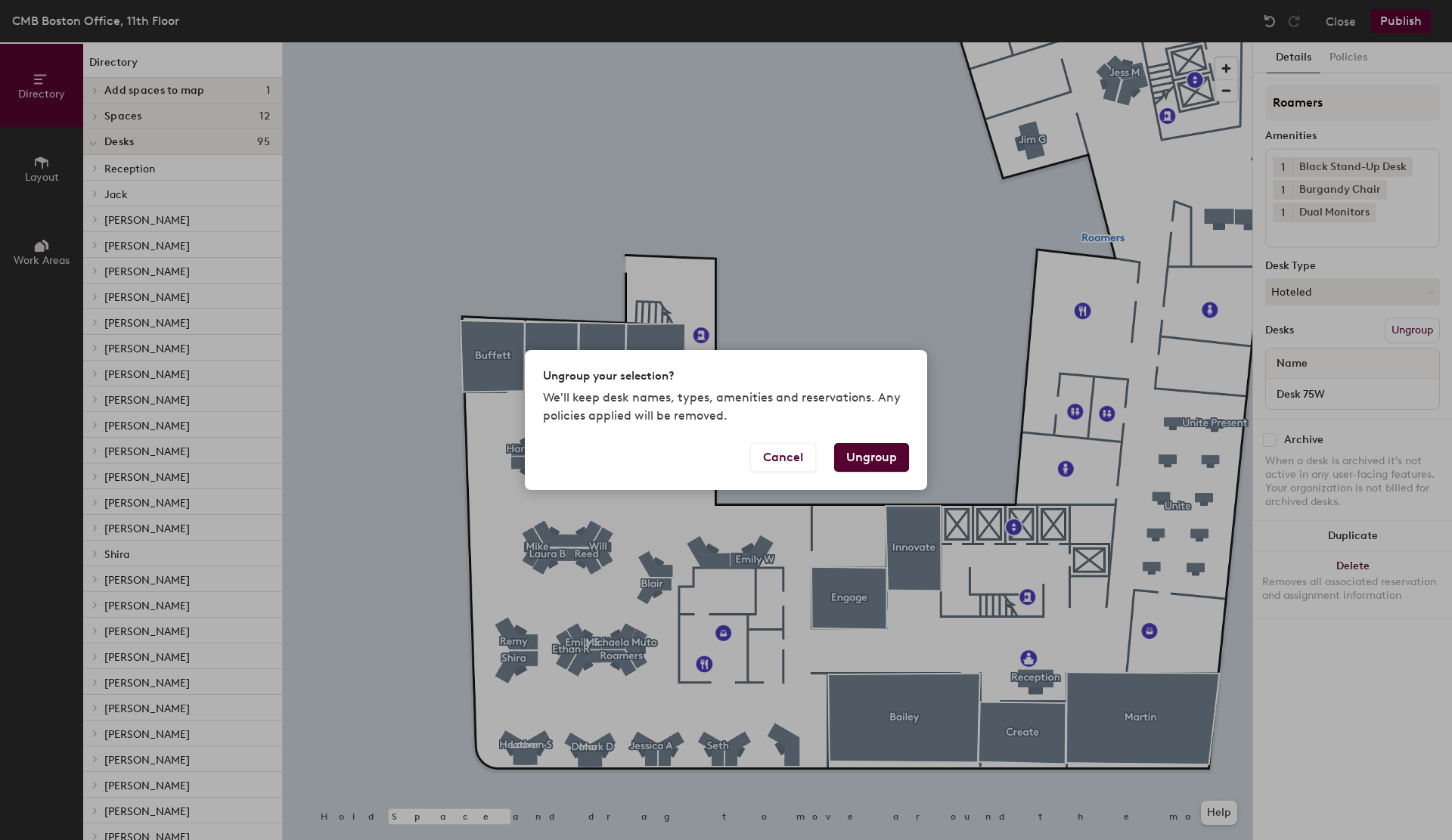
click at [881, 459] on button "Ungroup" at bounding box center [871, 457] width 75 height 29
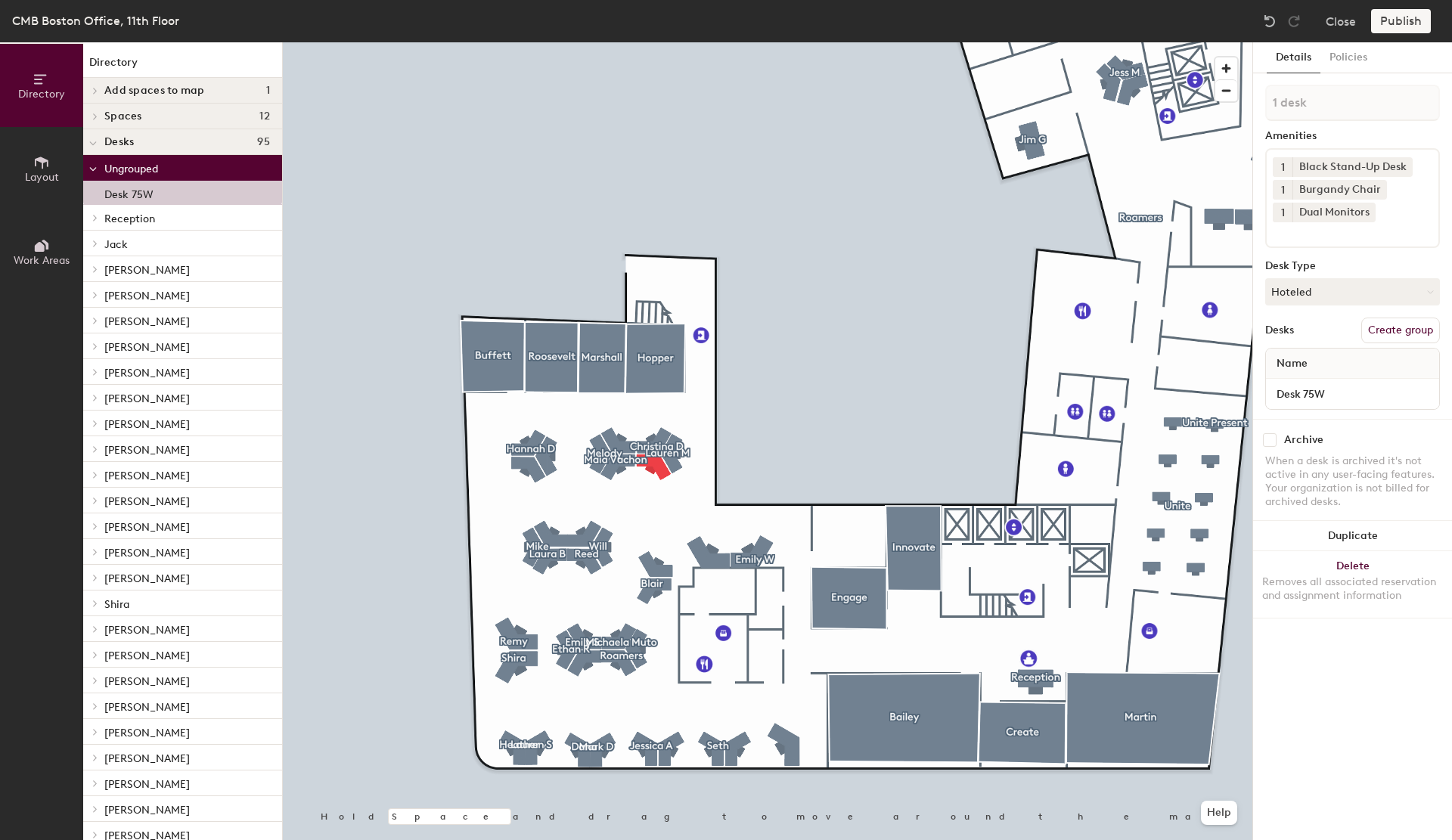
click at [1421, 337] on button "Create group" at bounding box center [1401, 330] width 79 height 26
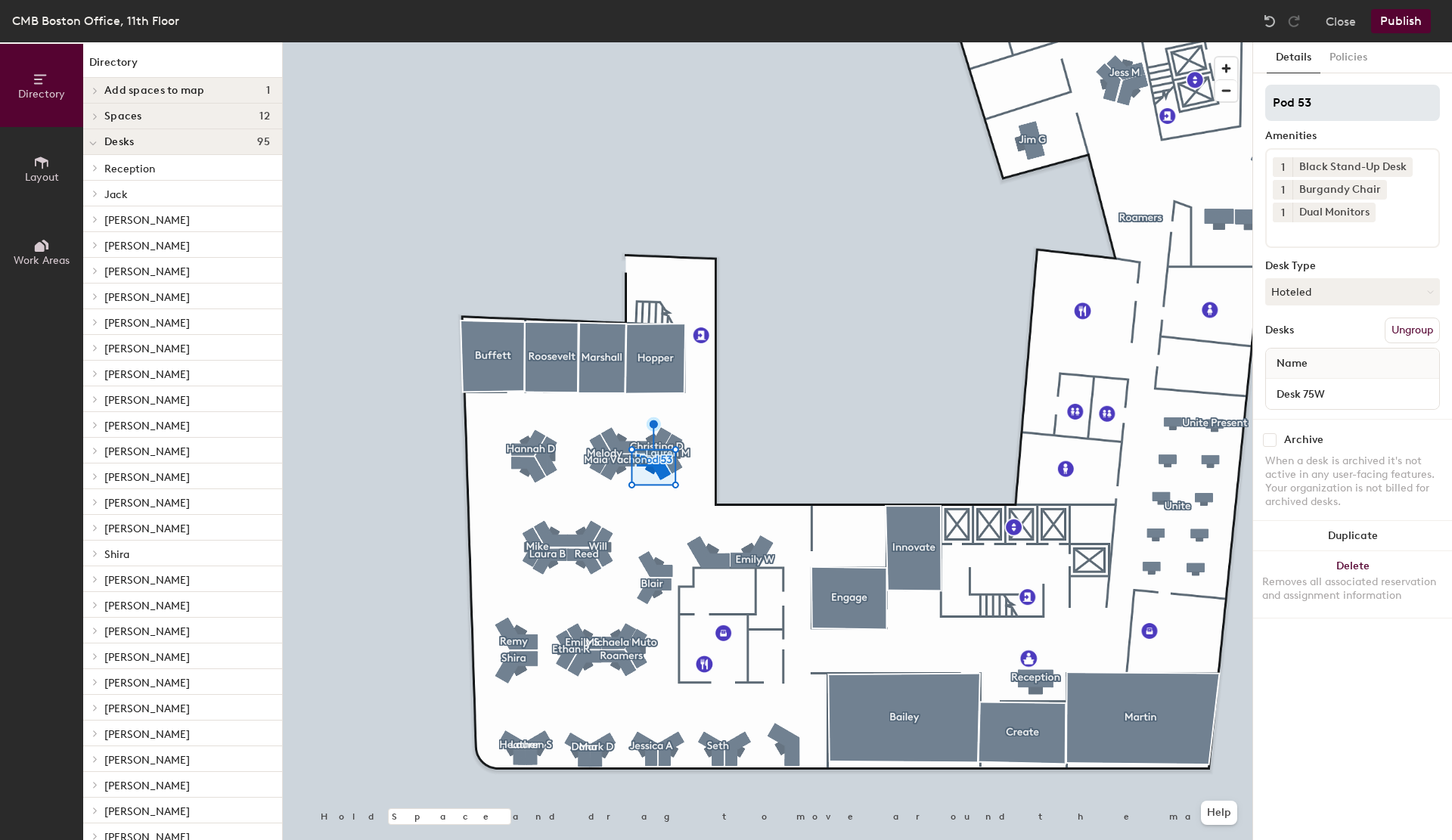
click at [1089, 94] on div "Directory Layout Work Areas Directory Add spaces to map 1 Space B Spaces 12 [PE…" at bounding box center [726, 441] width 1452 height 798
type input "[PERSON_NAME]"
click at [1403, 23] on button "Publish" at bounding box center [1401, 21] width 60 height 24
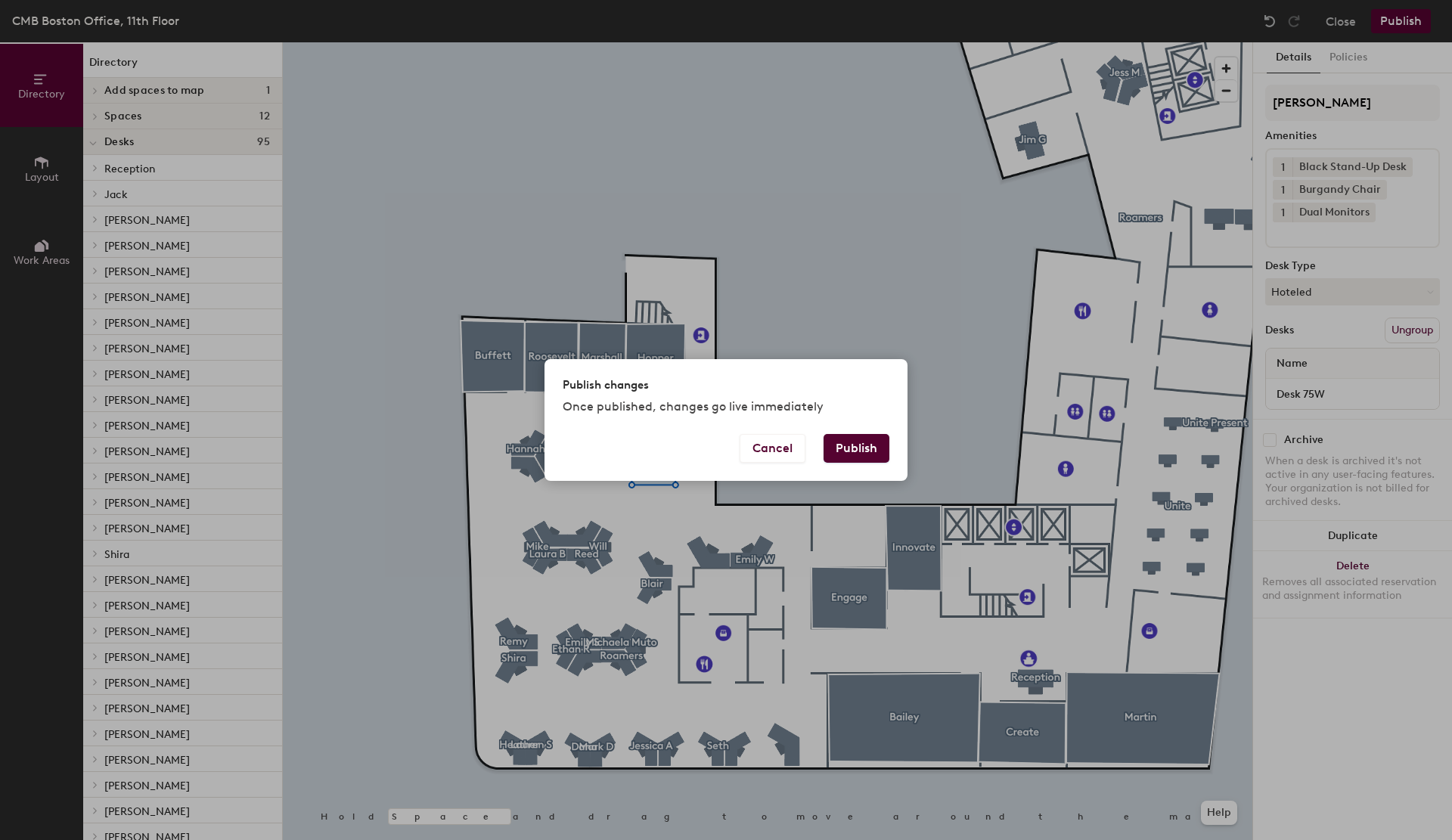
click at [853, 444] on button "Publish" at bounding box center [856, 448] width 66 height 29
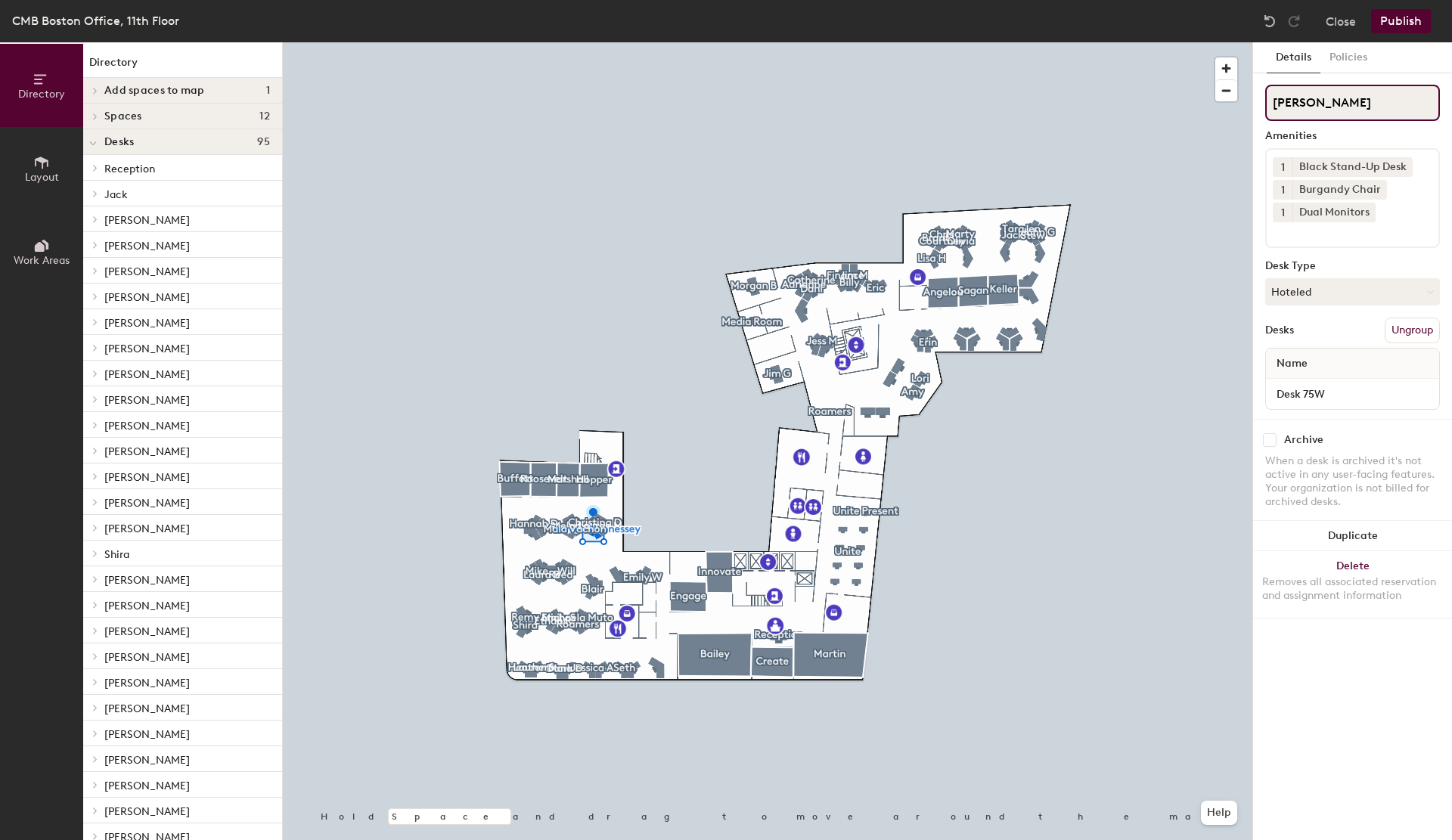
drag, startPoint x: 1355, startPoint y: 107, endPoint x: 1332, endPoint y: 108, distance: 23.0
click at [1332, 108] on input "[PERSON_NAME]" at bounding box center [1353, 103] width 175 height 36
type input "[PERSON_NAME]"
click at [1424, 23] on button "Publish" at bounding box center [1401, 21] width 60 height 24
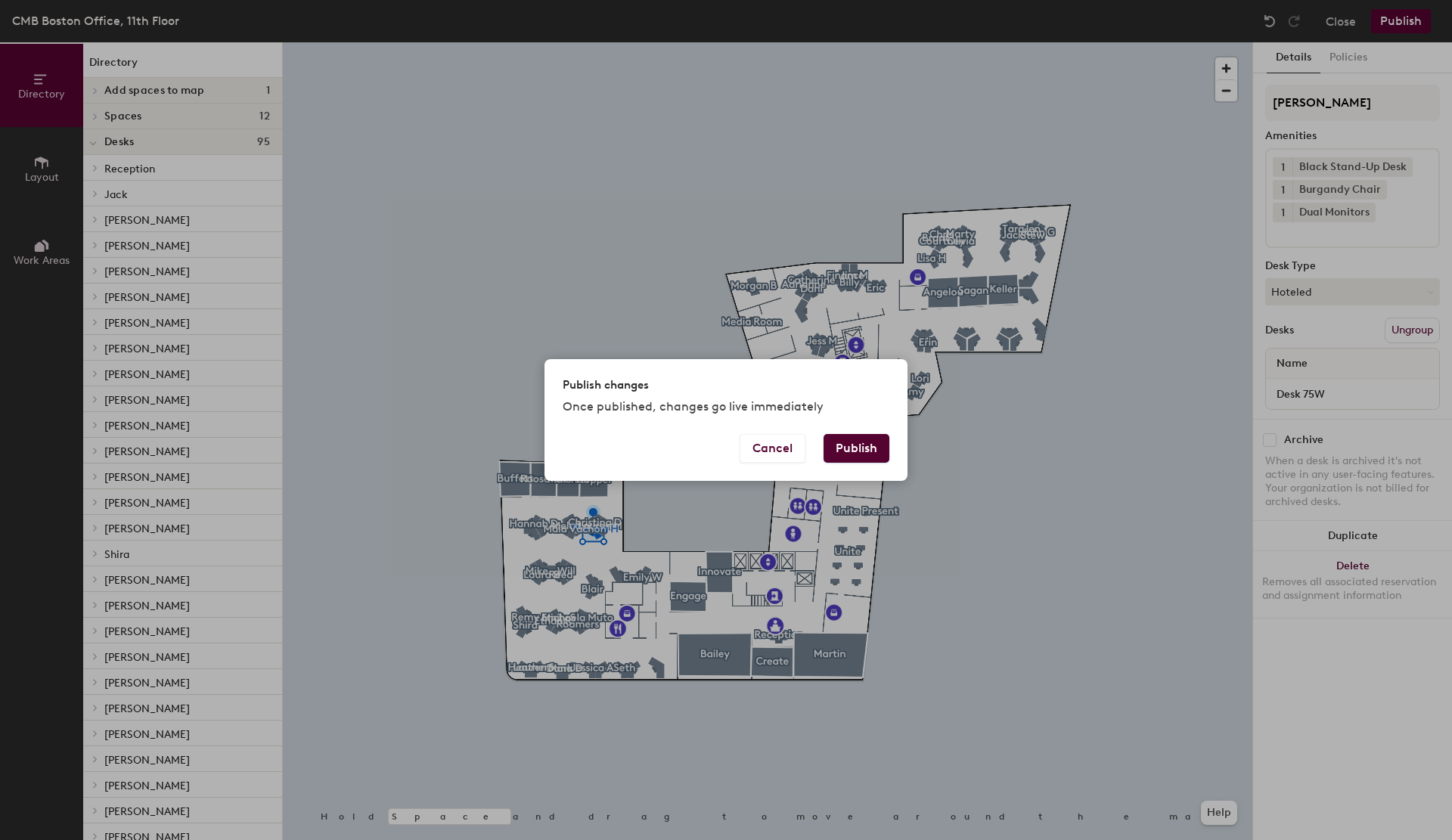
click at [836, 444] on button "Publish" at bounding box center [856, 448] width 66 height 29
